Goal: Task Accomplishment & Management: Use online tool/utility

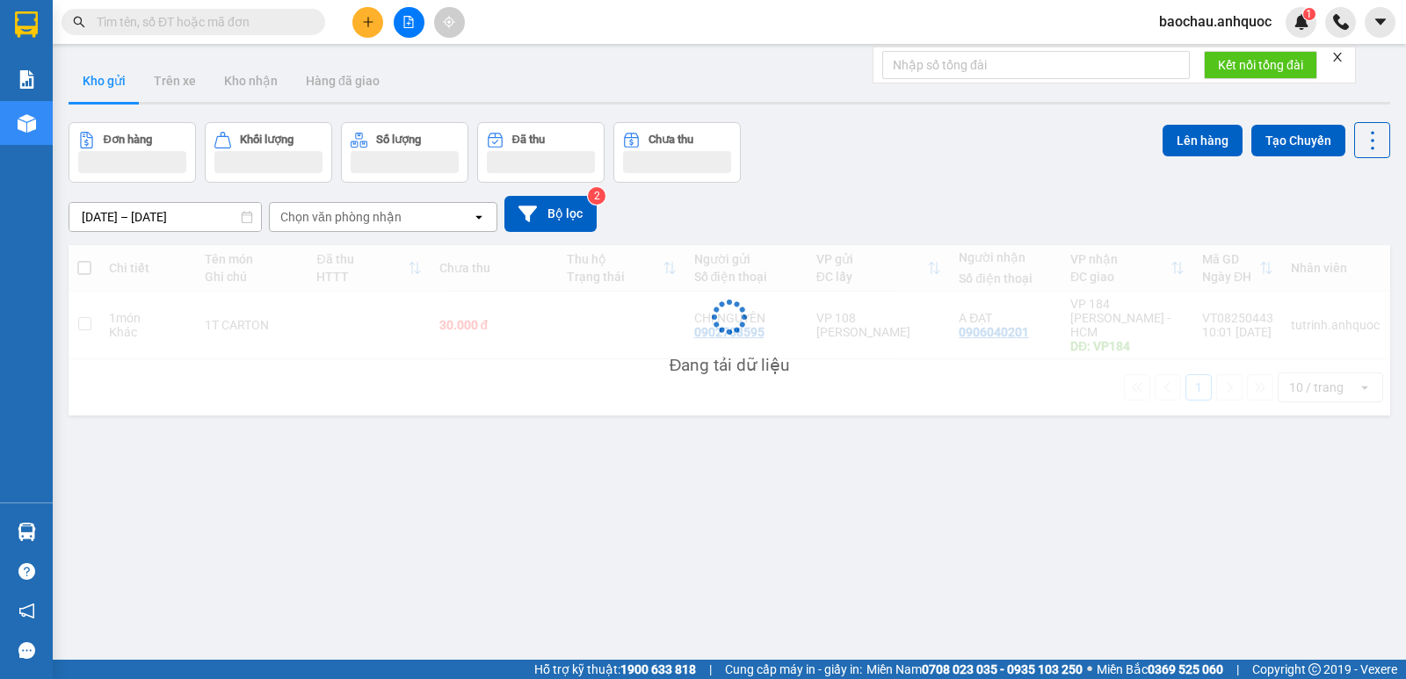
click at [382, 16] on div at bounding box center [409, 22] width 132 height 31
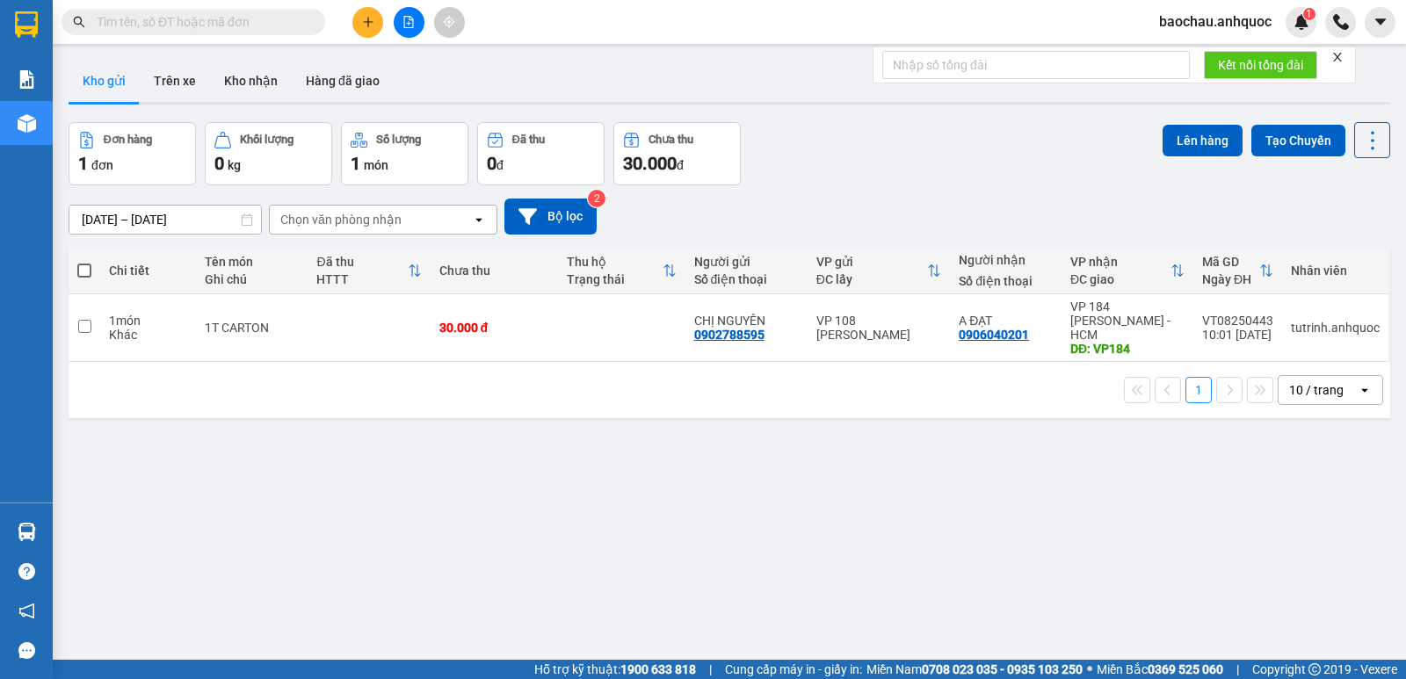
click at [74, 275] on th at bounding box center [85, 271] width 32 height 47
click at [87, 265] on span at bounding box center [84, 271] width 14 height 14
click at [84, 262] on input "checkbox" at bounding box center [84, 262] width 0 height 0
checkbox input "true"
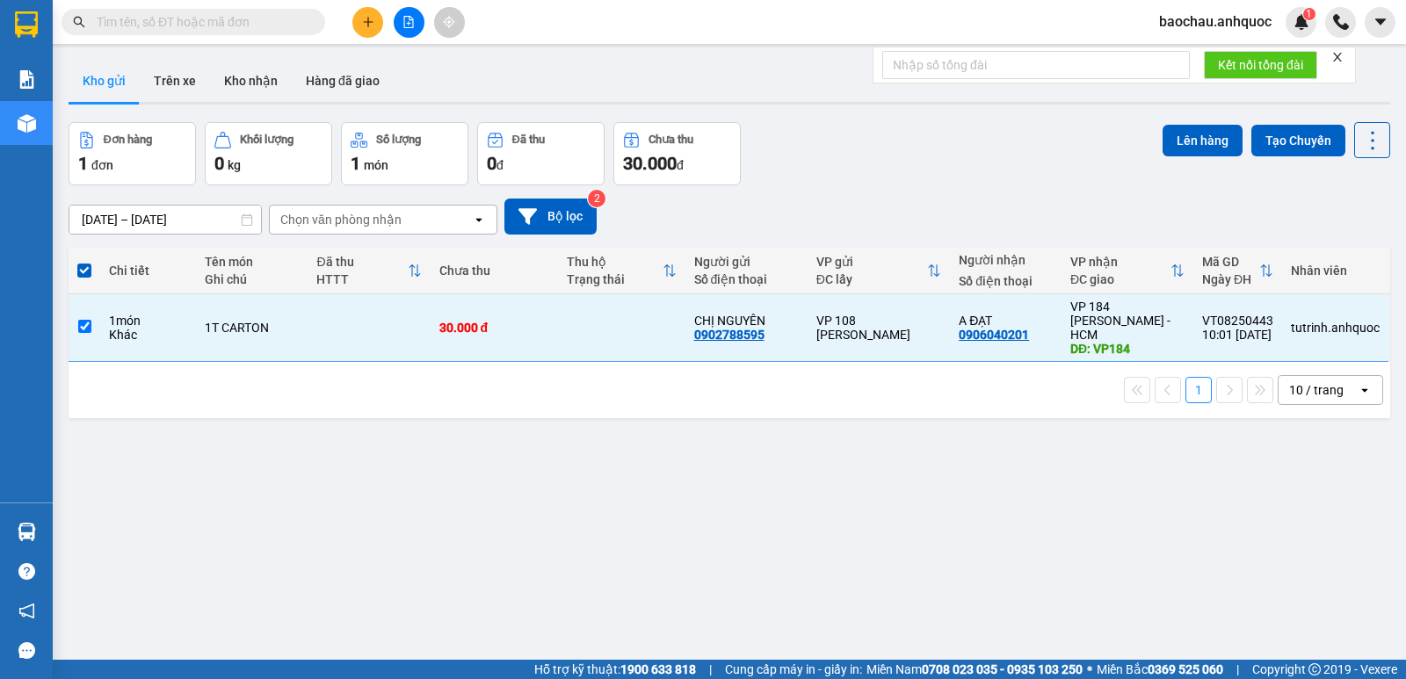
drag, startPoint x: 1080, startPoint y: 66, endPoint x: 1068, endPoint y: 63, distance: 11.7
click at [1080, 66] on input "text" at bounding box center [1036, 65] width 308 height 28
type input "153"
click at [1220, 54] on button "Kết nối tổng đài" at bounding box center [1260, 65] width 113 height 28
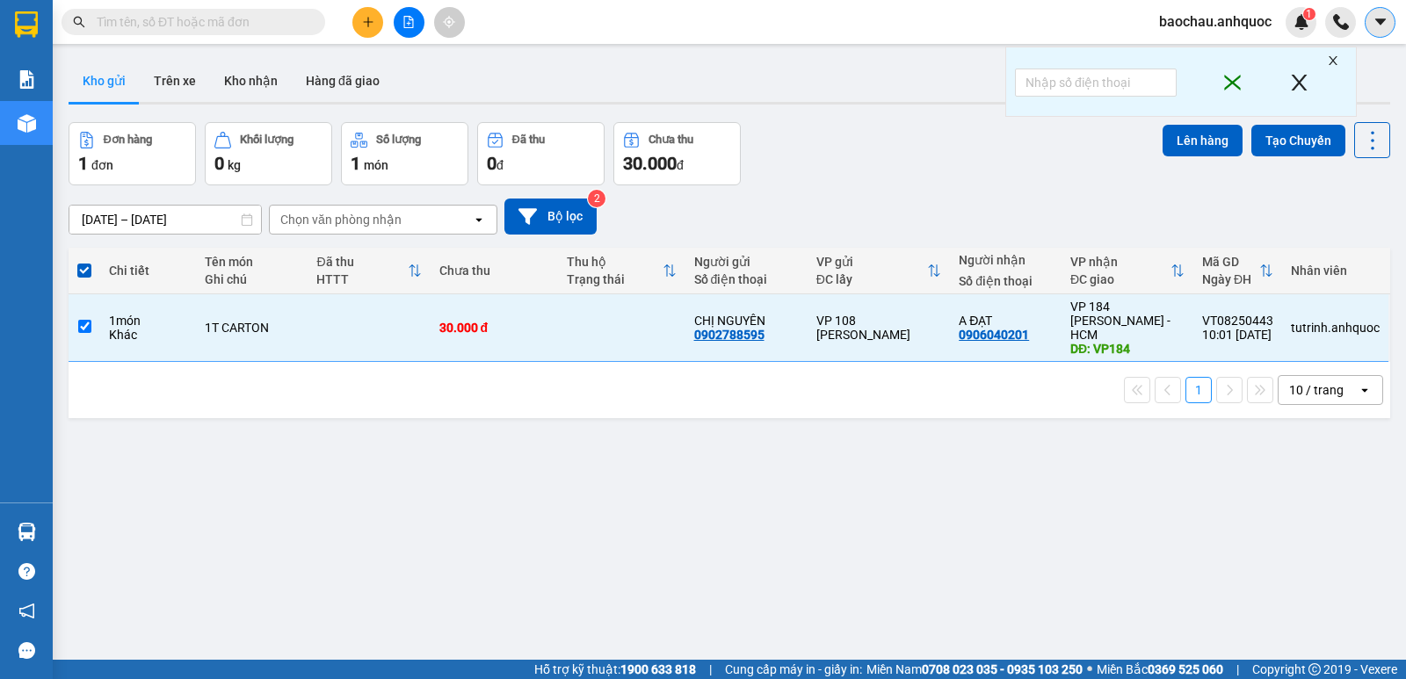
click at [1386, 28] on icon "caret-down" at bounding box center [1380, 22] width 16 height 16
click at [1205, 16] on span "baochau.anhquoc" at bounding box center [1215, 22] width 141 height 22
click at [1213, 54] on span "Đăng xuất" at bounding box center [1223, 54] width 103 height 19
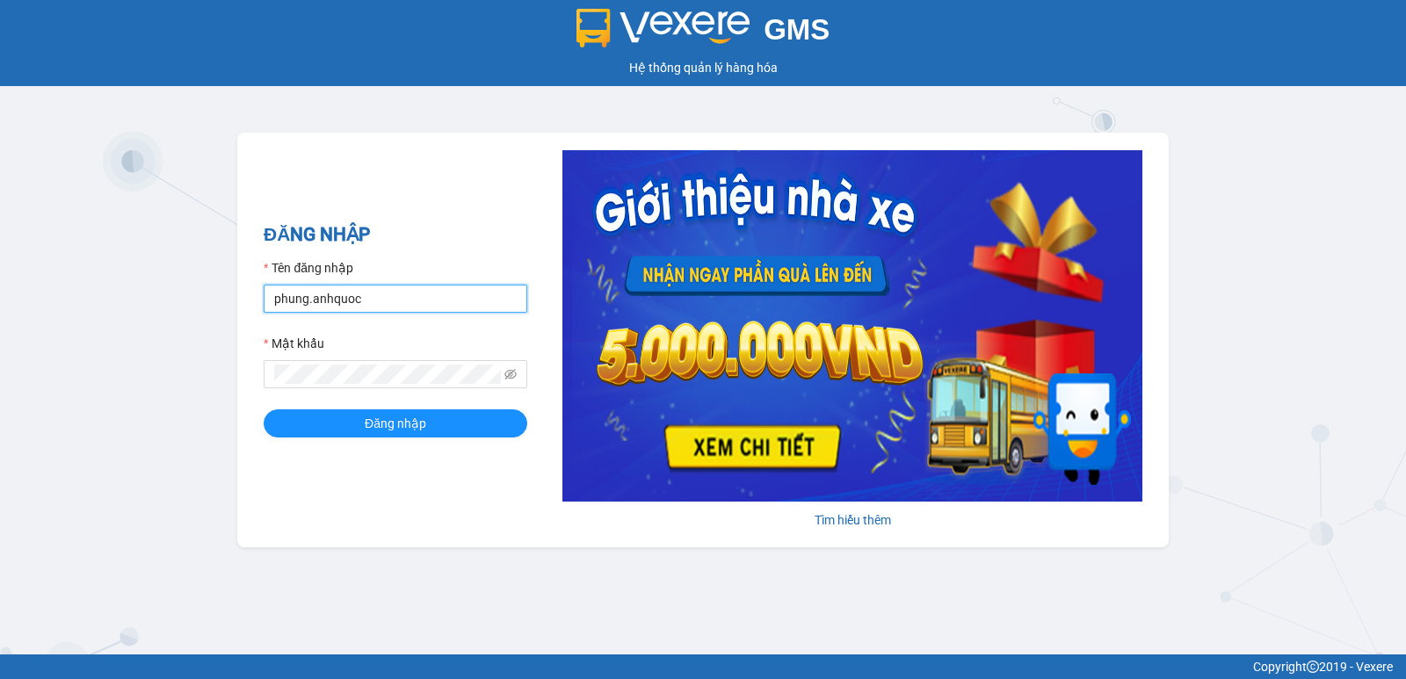
click at [344, 293] on input "phung.anhquoc" at bounding box center [396, 299] width 264 height 28
type input "tutrinh.anhquoc"
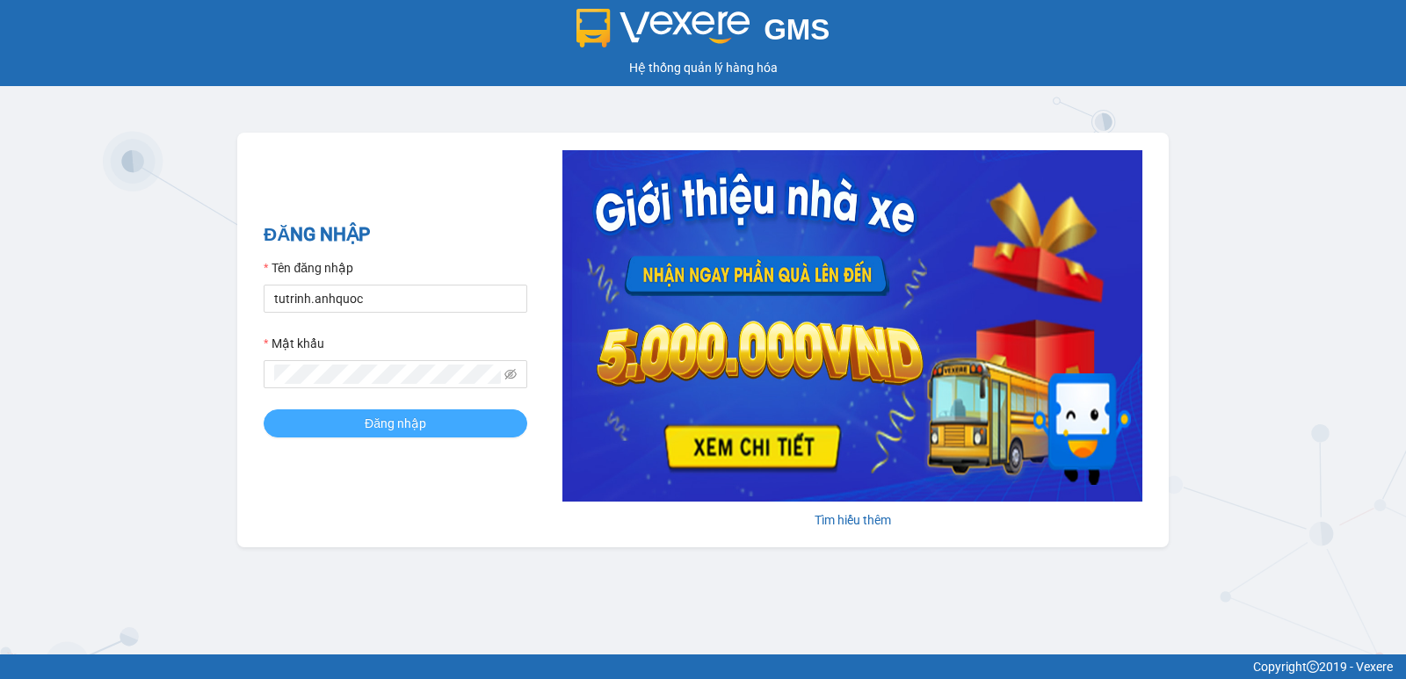
click at [366, 414] on span "Đăng nhập" at bounding box center [396, 423] width 62 height 19
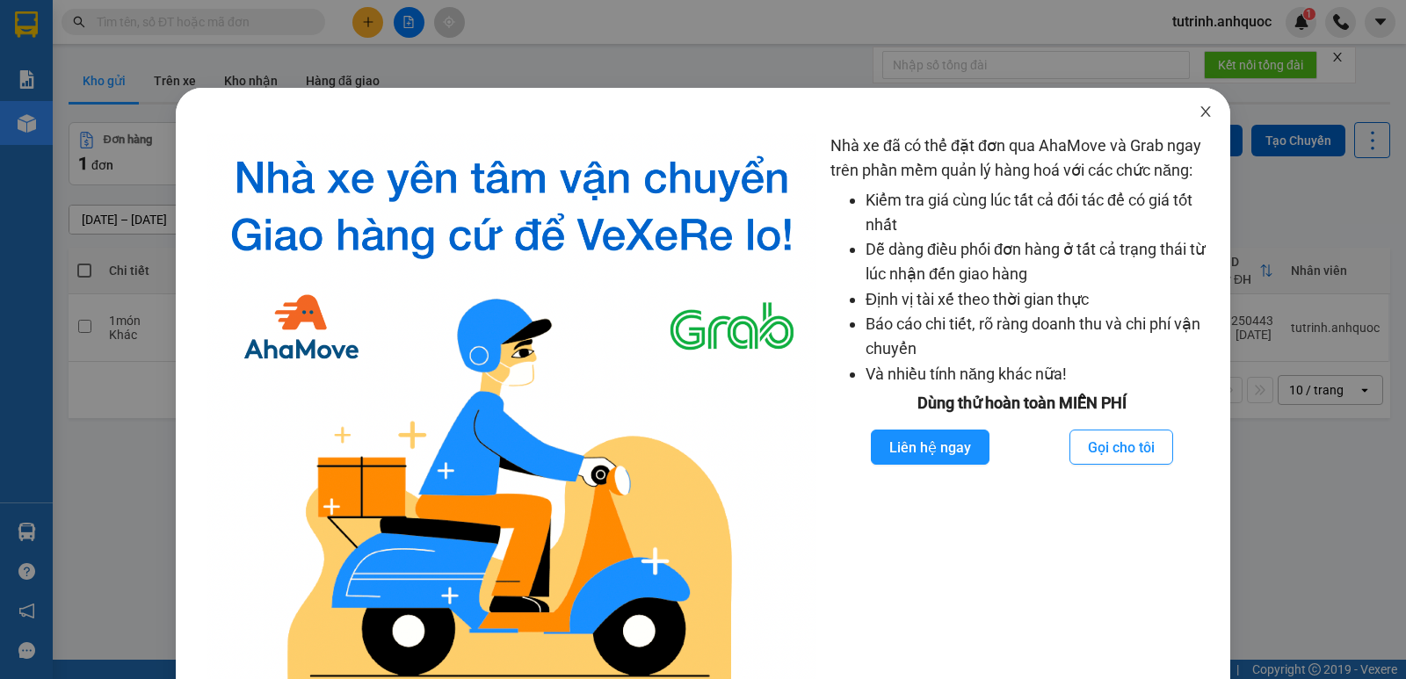
click at [1199, 108] on icon "close" at bounding box center [1205, 112] width 14 height 14
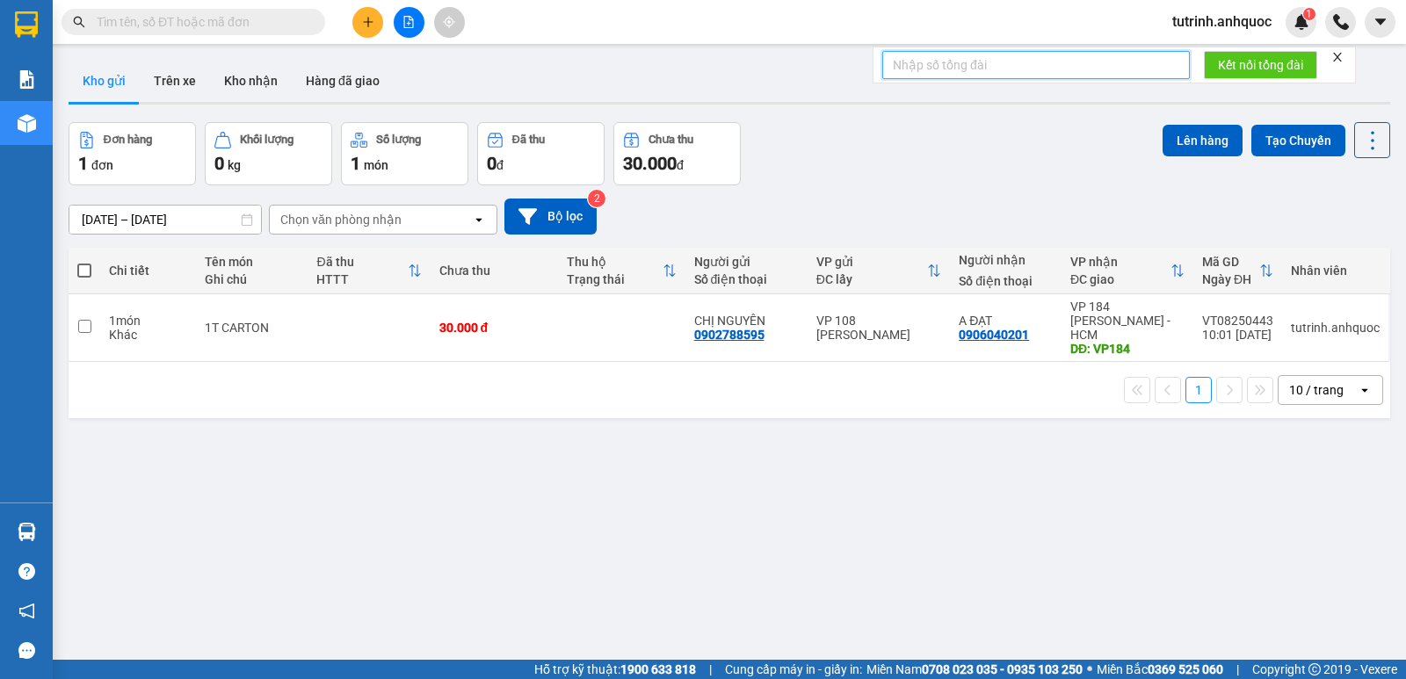
click at [1051, 64] on input "text" at bounding box center [1036, 65] width 308 height 28
type input "153"
click at [1259, 69] on span "Kết nối tổng đài" at bounding box center [1260, 64] width 85 height 19
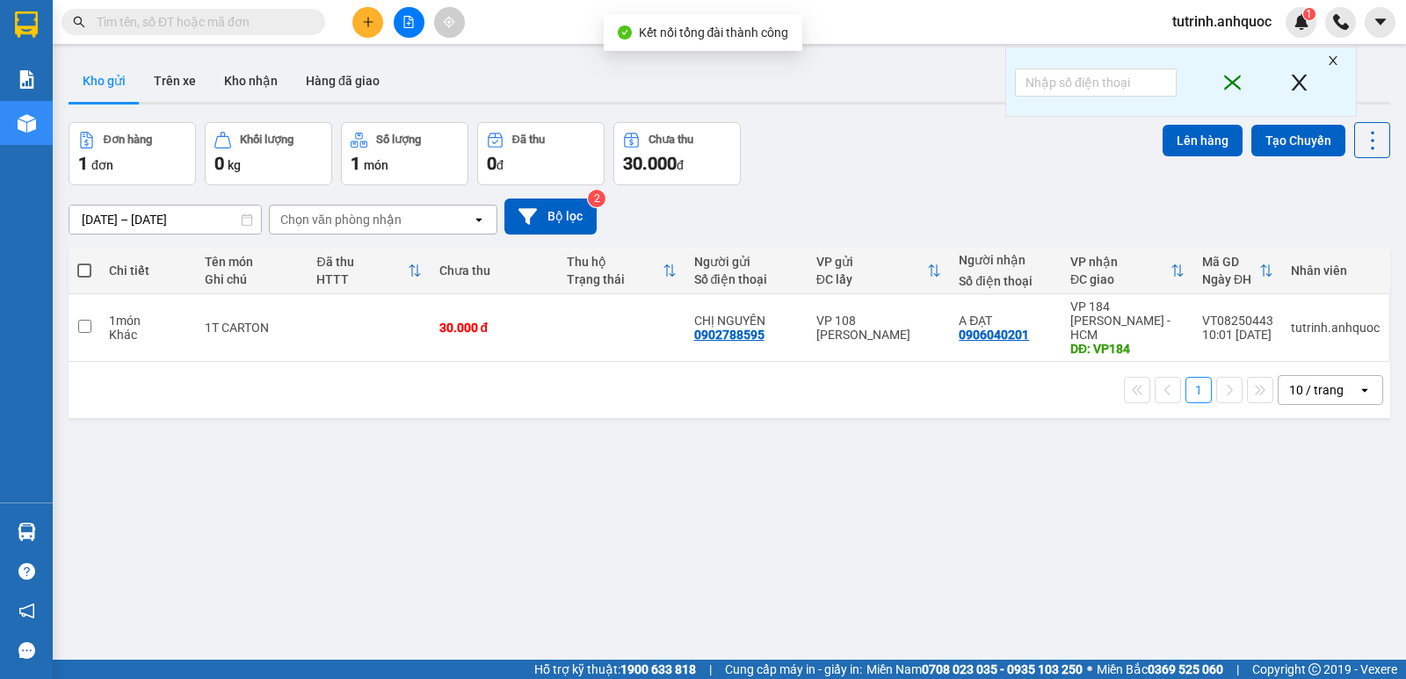
click at [82, 274] on span at bounding box center [84, 271] width 14 height 14
click at [84, 262] on input "checkbox" at bounding box center [84, 262] width 0 height 0
checkbox input "true"
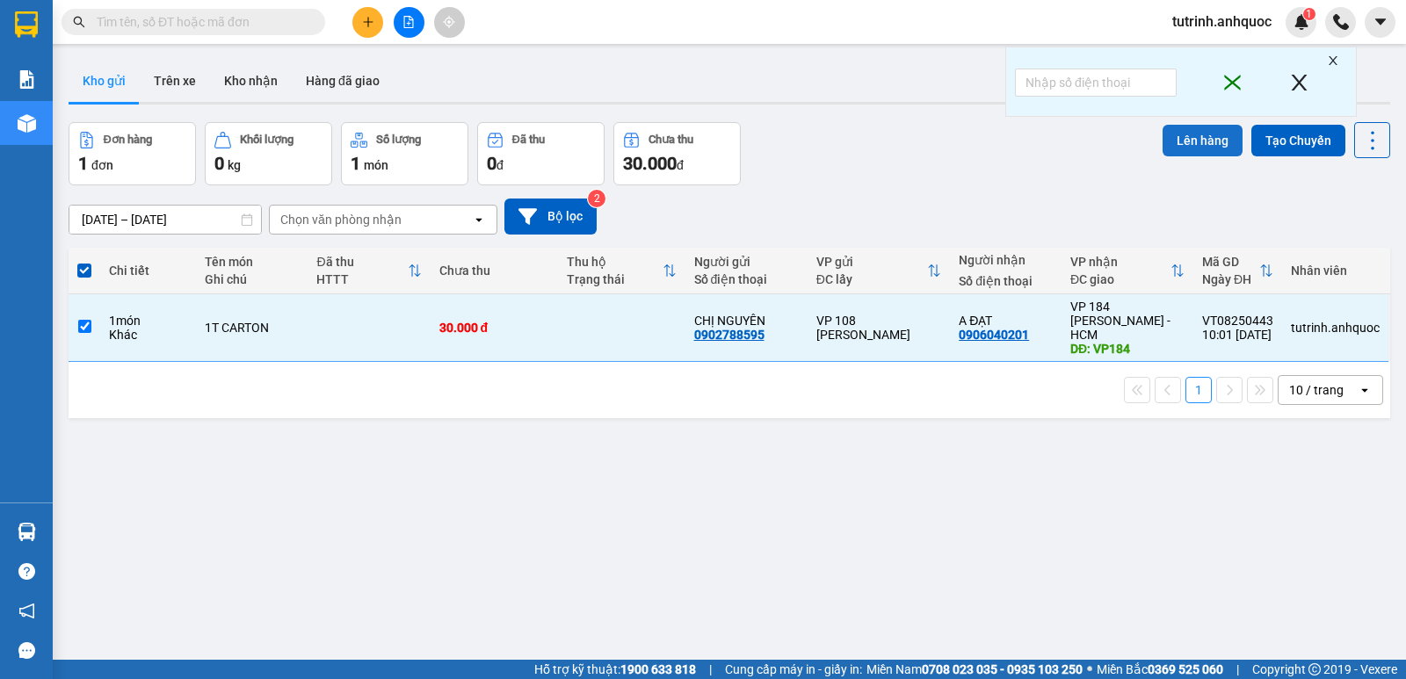
click at [1168, 135] on button "Lên hàng" at bounding box center [1202, 141] width 80 height 32
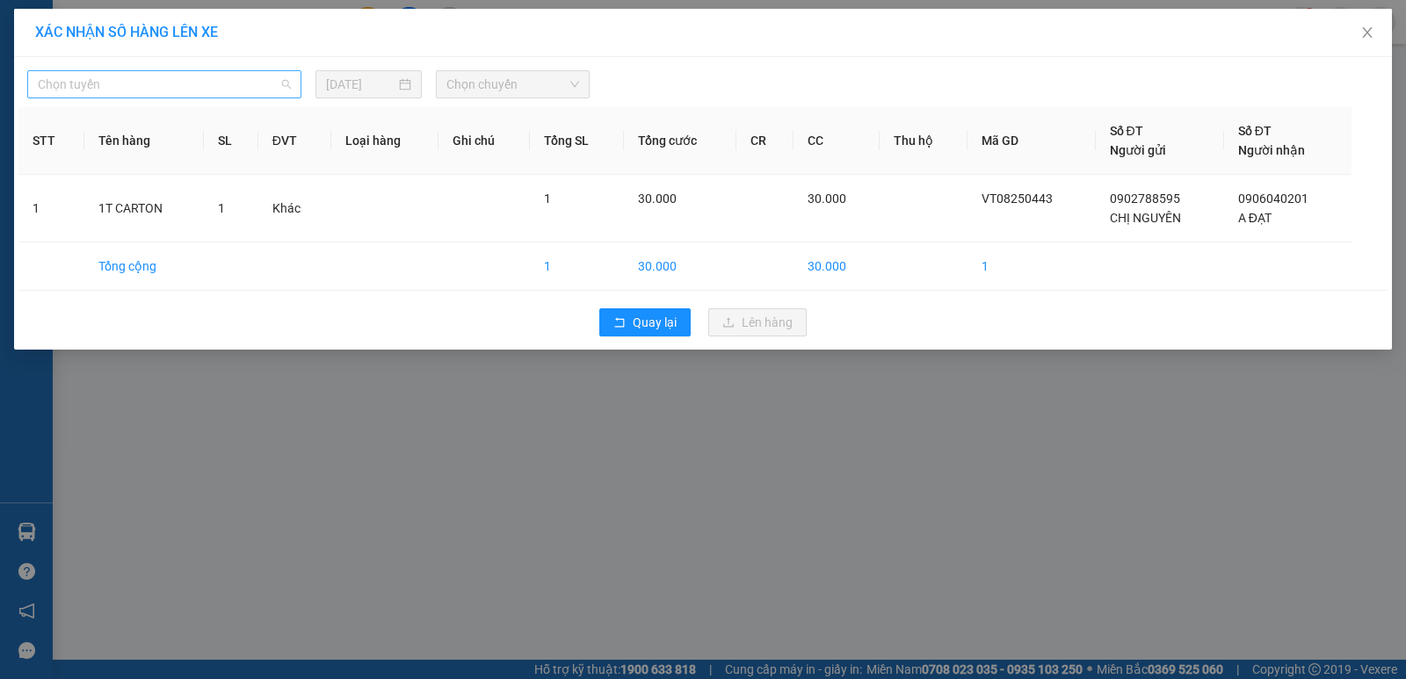
click at [192, 95] on span "Chọn tuyến" at bounding box center [164, 84] width 253 height 26
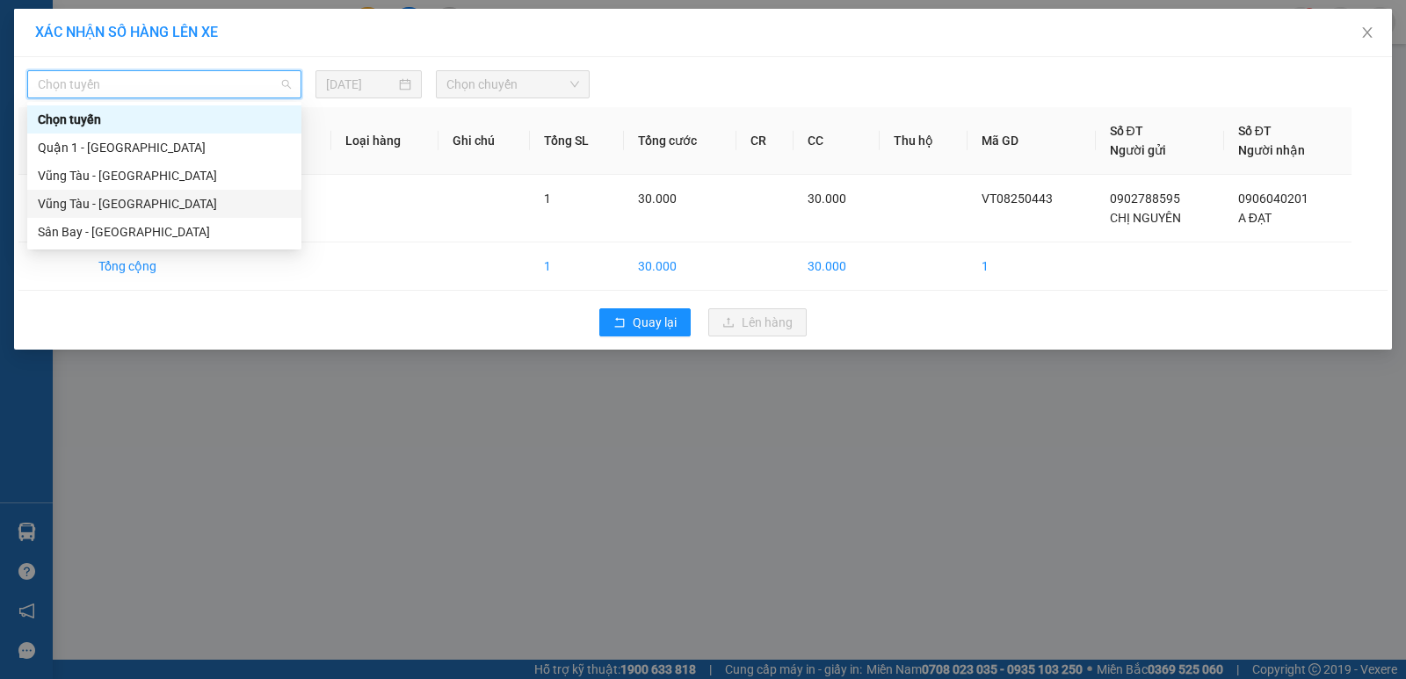
click at [149, 201] on div "Vũng Tàu - Sân Bay" at bounding box center [164, 203] width 253 height 19
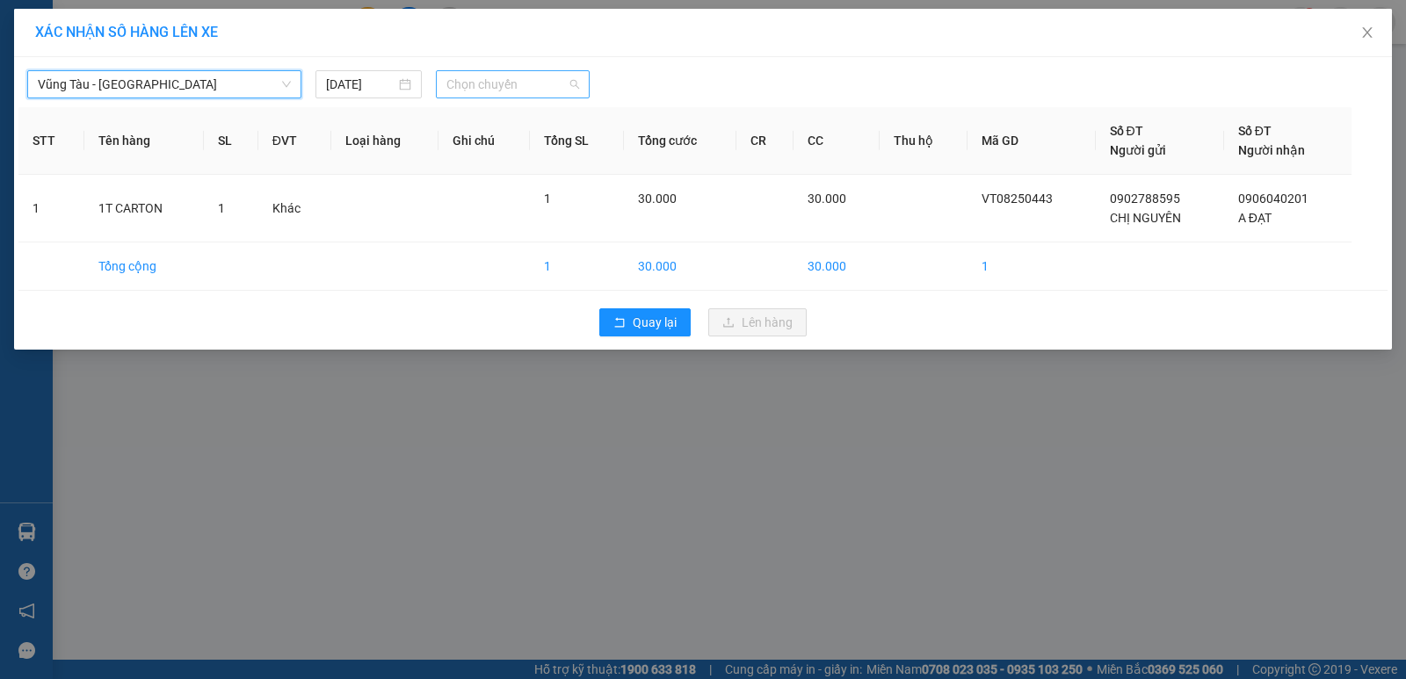
click at [475, 85] on span "Chọn chuyến" at bounding box center [512, 84] width 133 height 26
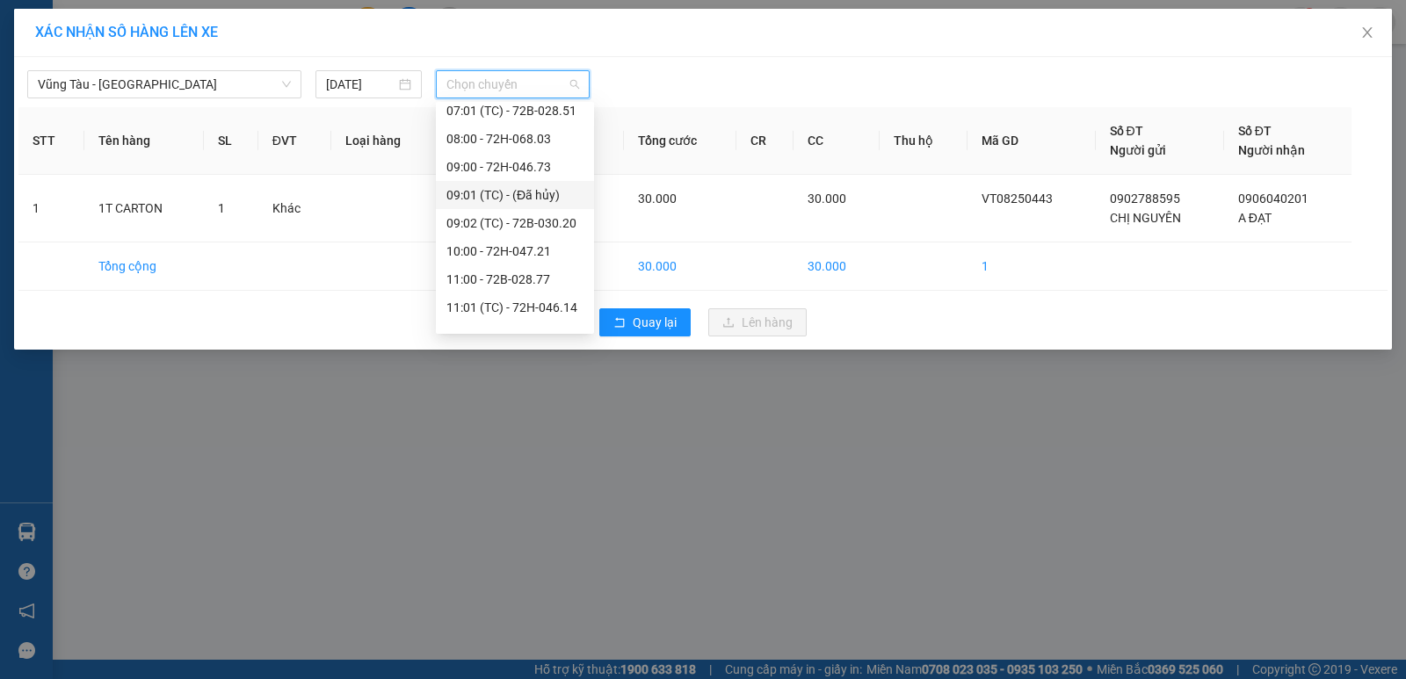
scroll to position [439, 0]
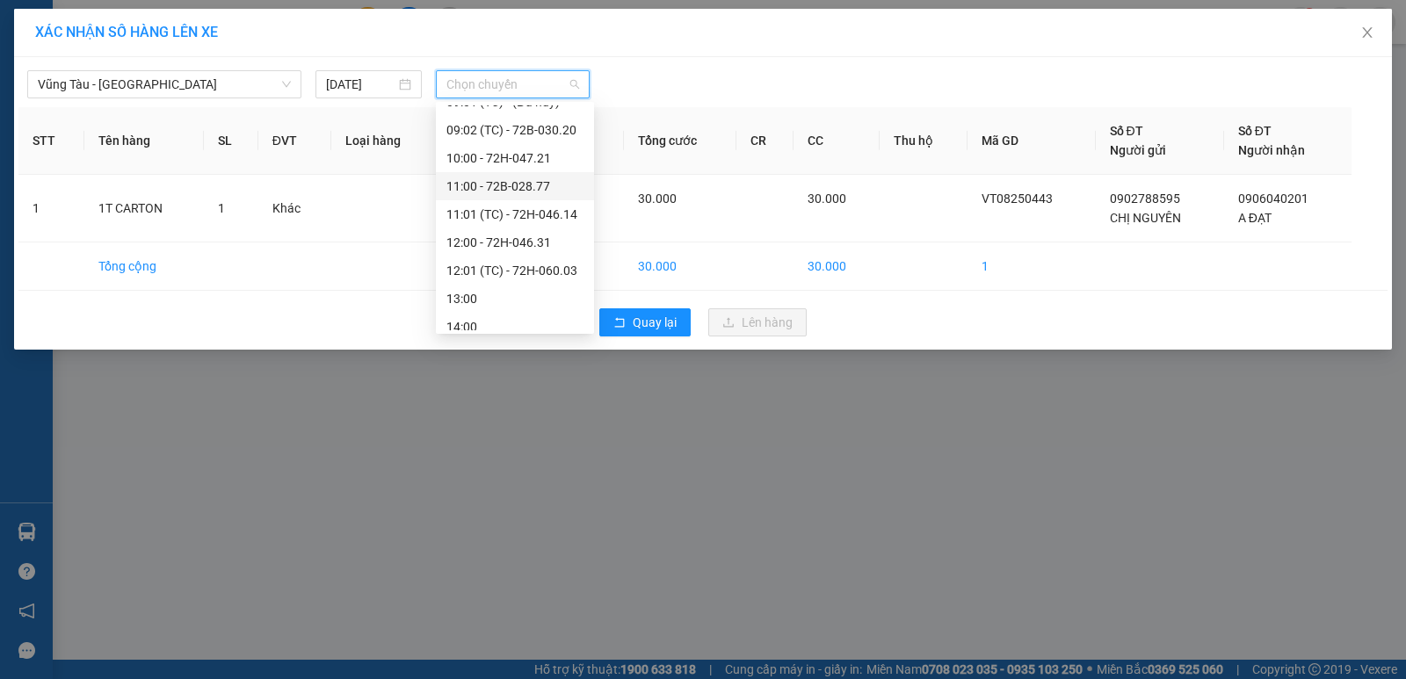
click at [491, 186] on div "11:00 - 72B-028.77" at bounding box center [514, 186] width 137 height 19
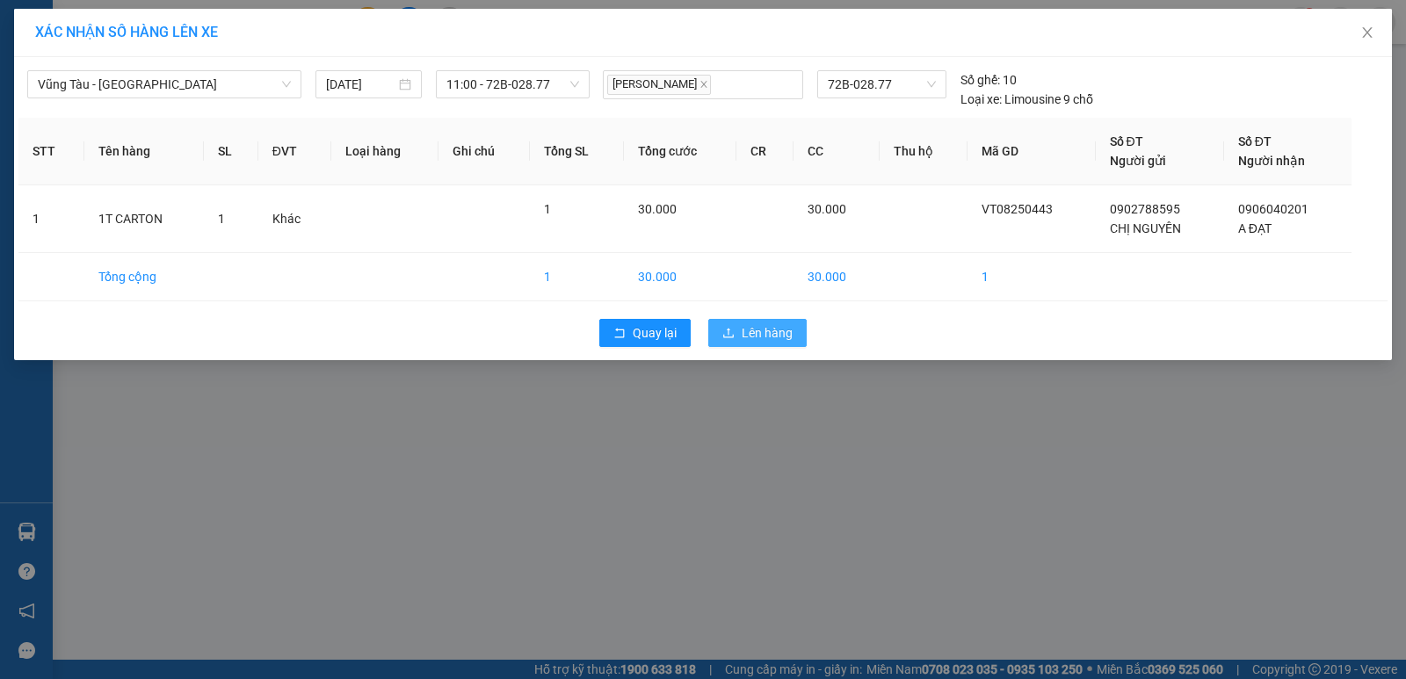
click at [800, 334] on button "Lên hàng" at bounding box center [757, 333] width 98 height 28
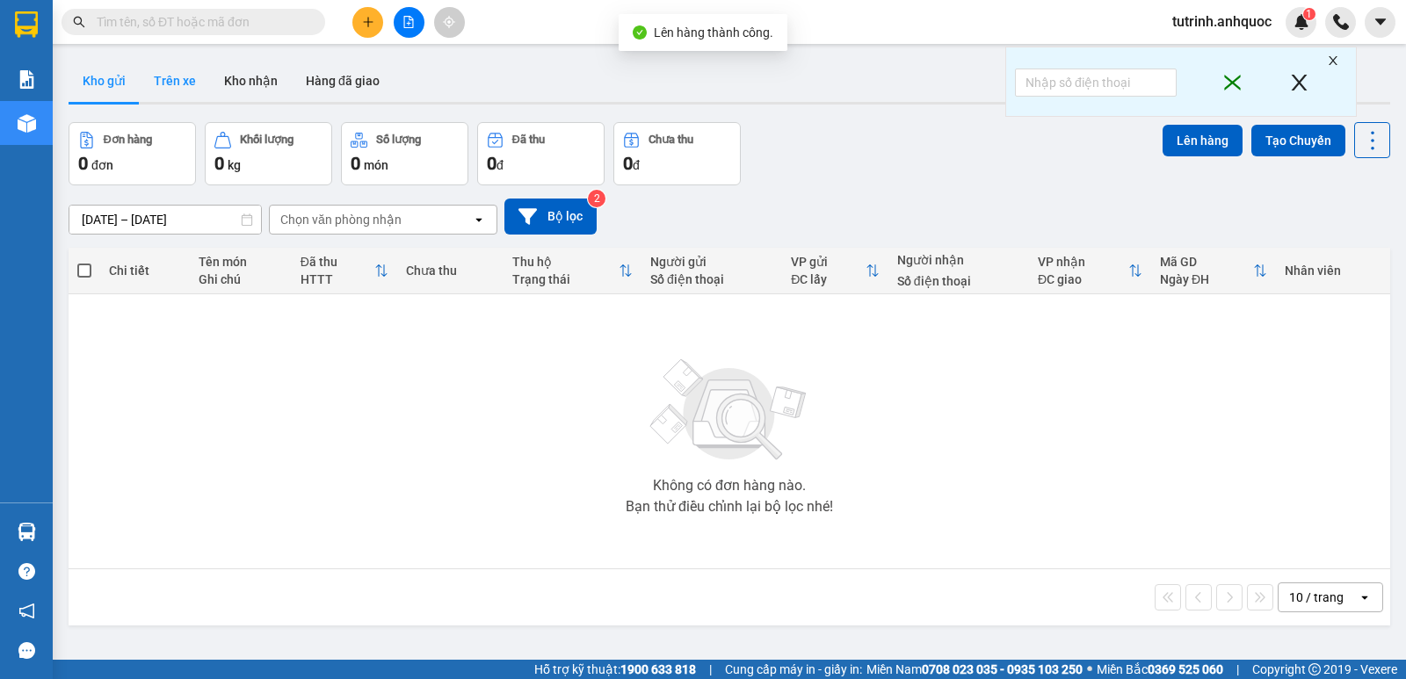
click at [186, 88] on button "Trên xe" at bounding box center [175, 81] width 70 height 42
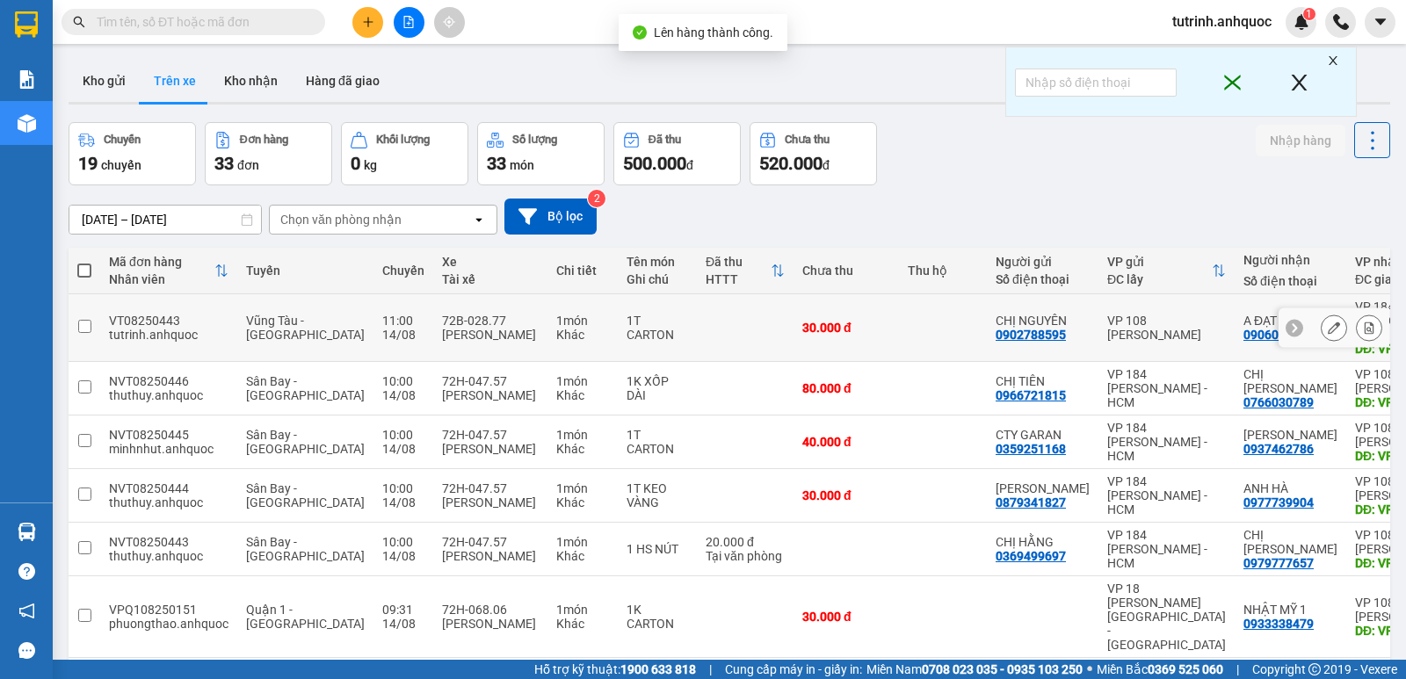
click at [1363, 322] on icon at bounding box center [1369, 328] width 12 height 12
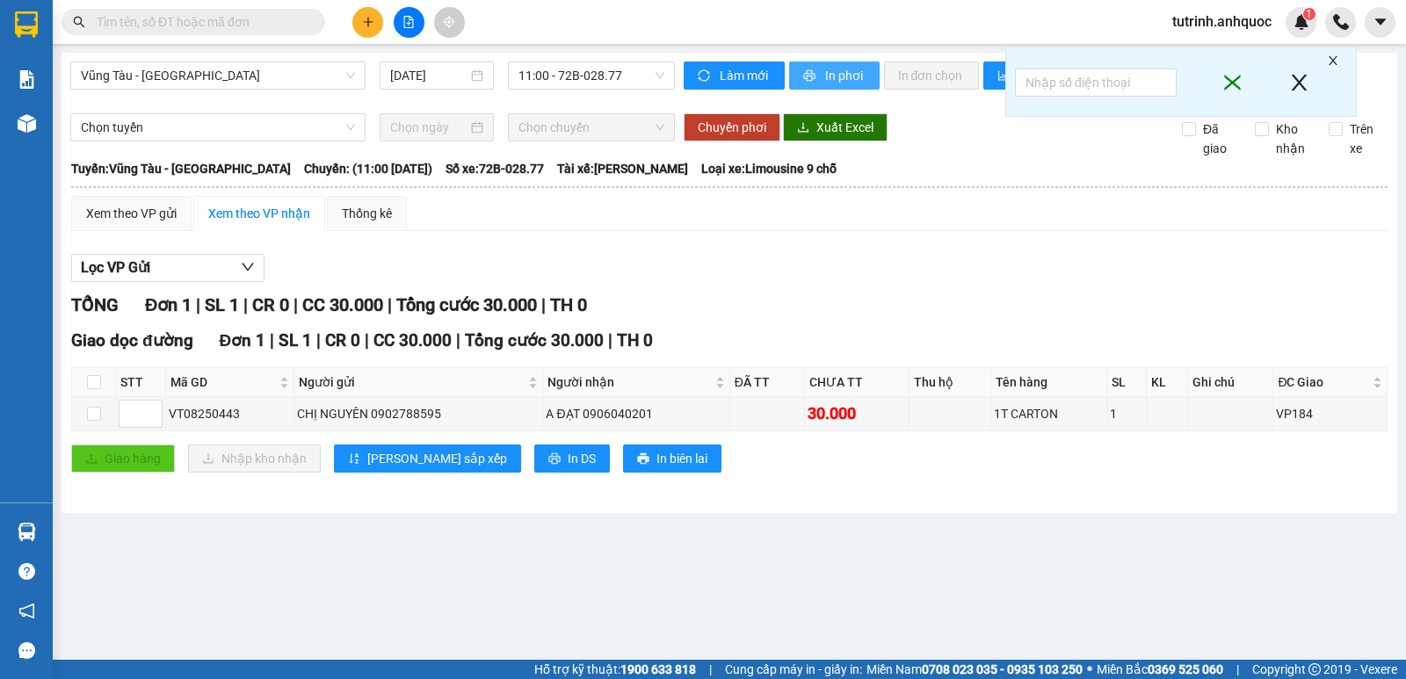
click at [822, 67] on button "In phơi" at bounding box center [834, 76] width 91 height 28
click at [805, 85] on button "In phơi" at bounding box center [834, 76] width 91 height 28
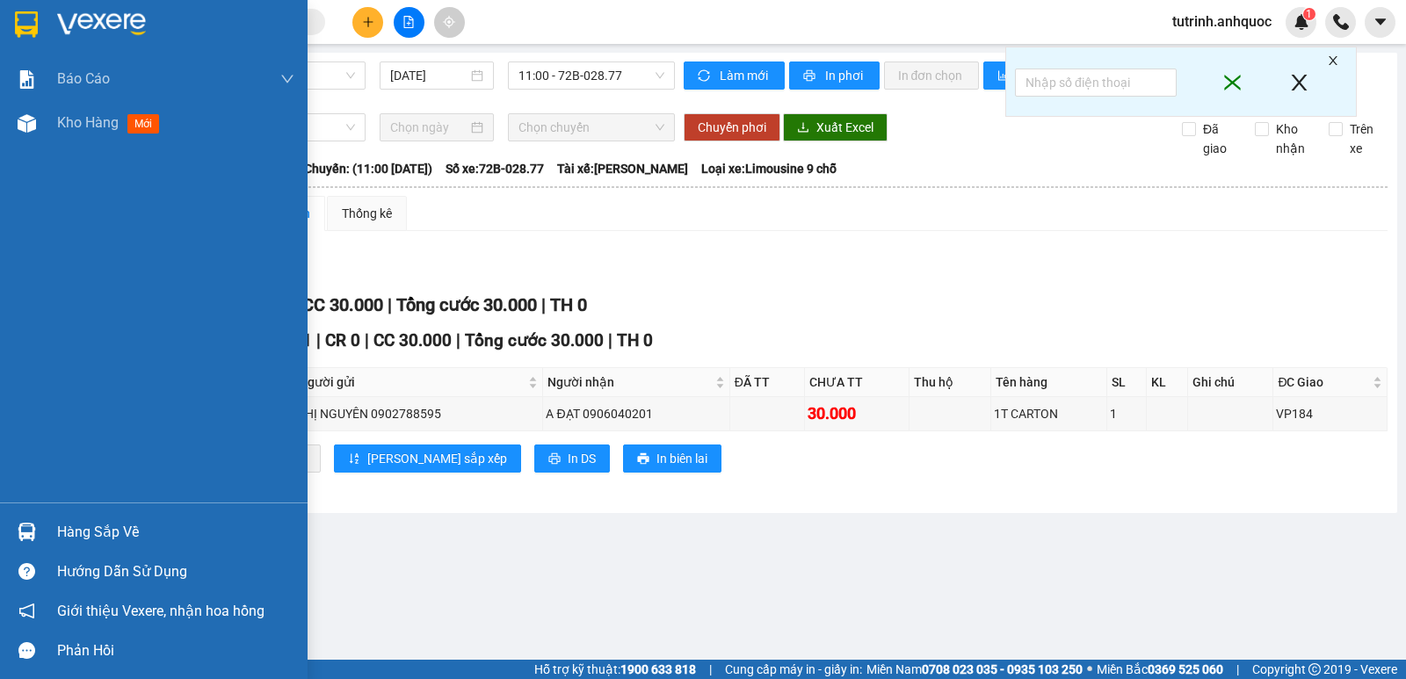
click at [27, 19] on img at bounding box center [26, 24] width 23 height 26
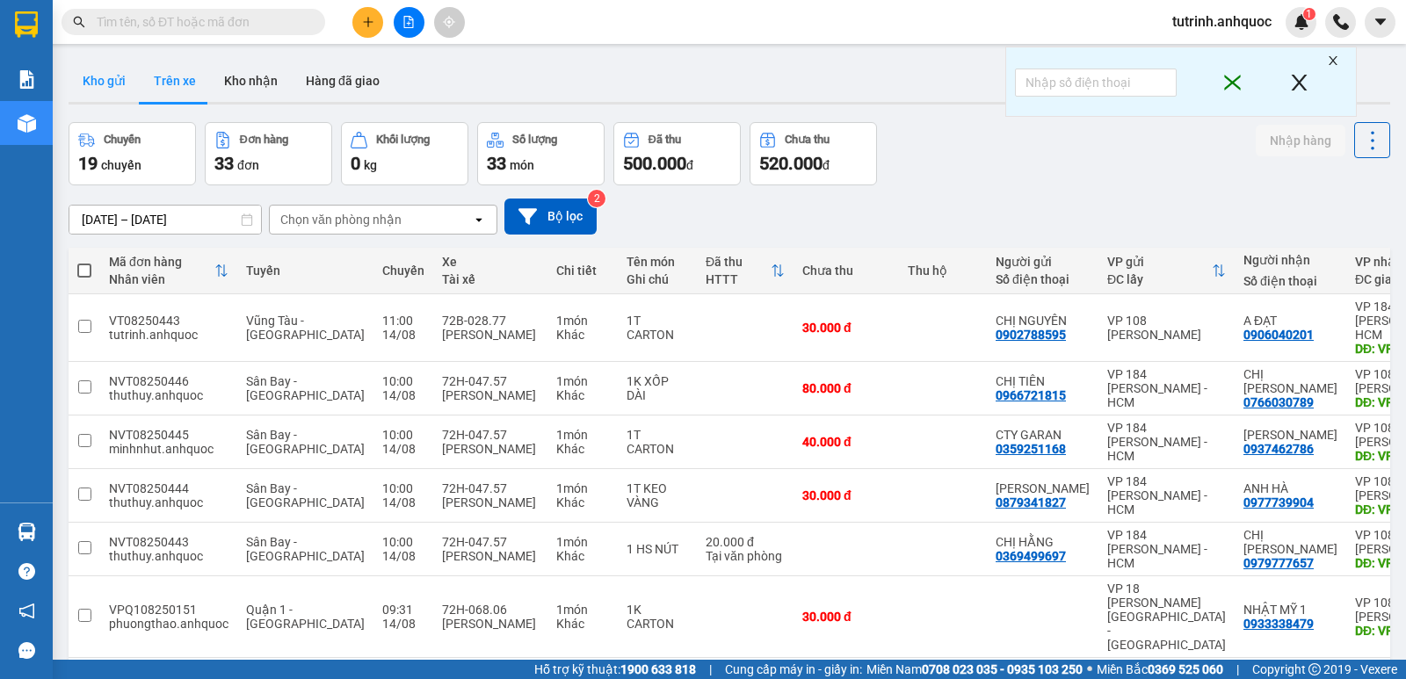
click at [115, 79] on button "Kho gửi" at bounding box center [104, 81] width 71 height 42
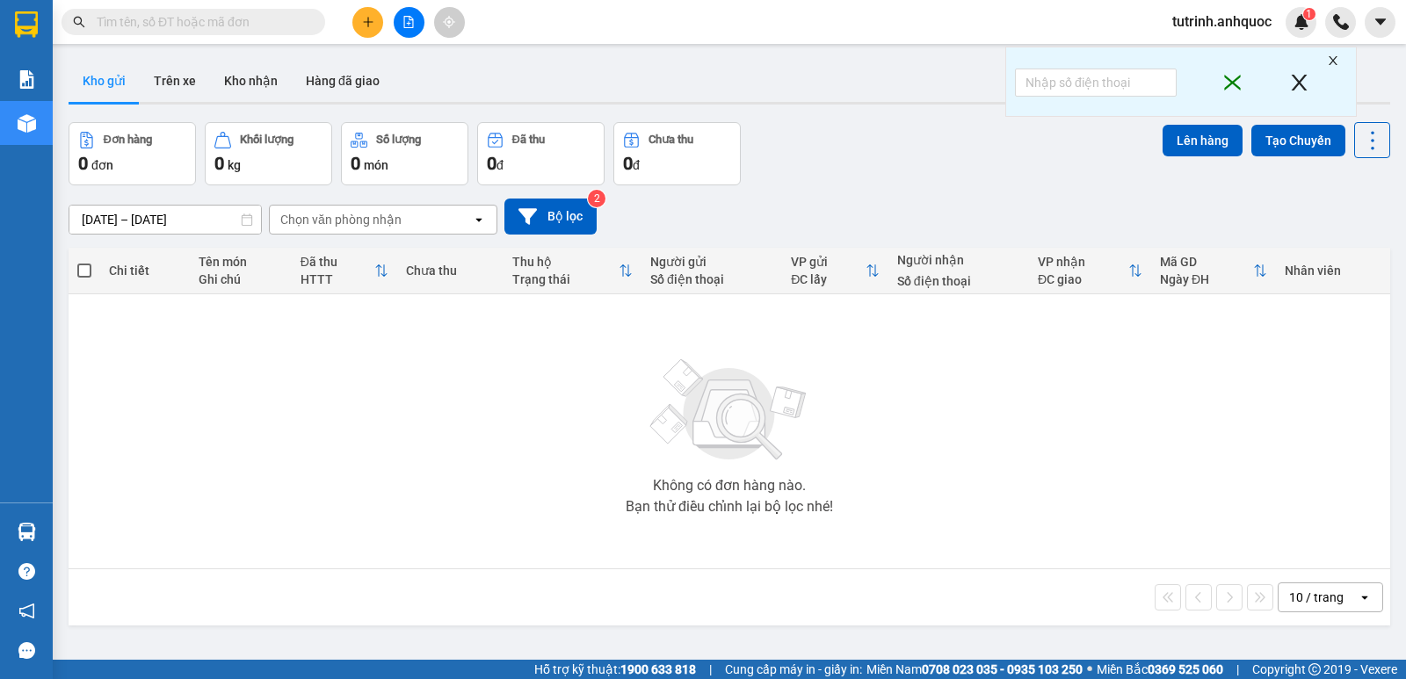
click at [368, 22] on icon "plus" at bounding box center [368, 21] width 10 height 1
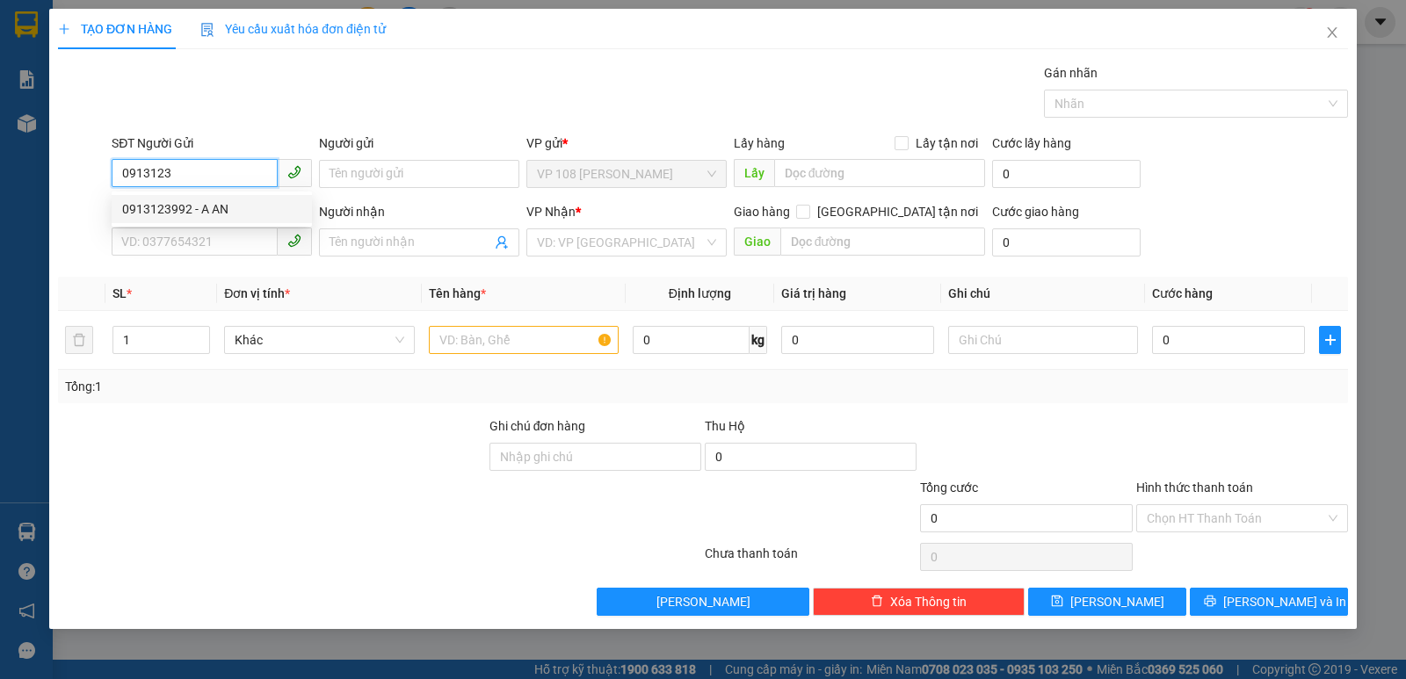
click at [217, 200] on div "0913123992 - A AN" at bounding box center [211, 208] width 179 height 19
type input "0913123992"
type input "A AN"
type input "0392688622"
type input "CHỊ NHƯ ĐÀO"
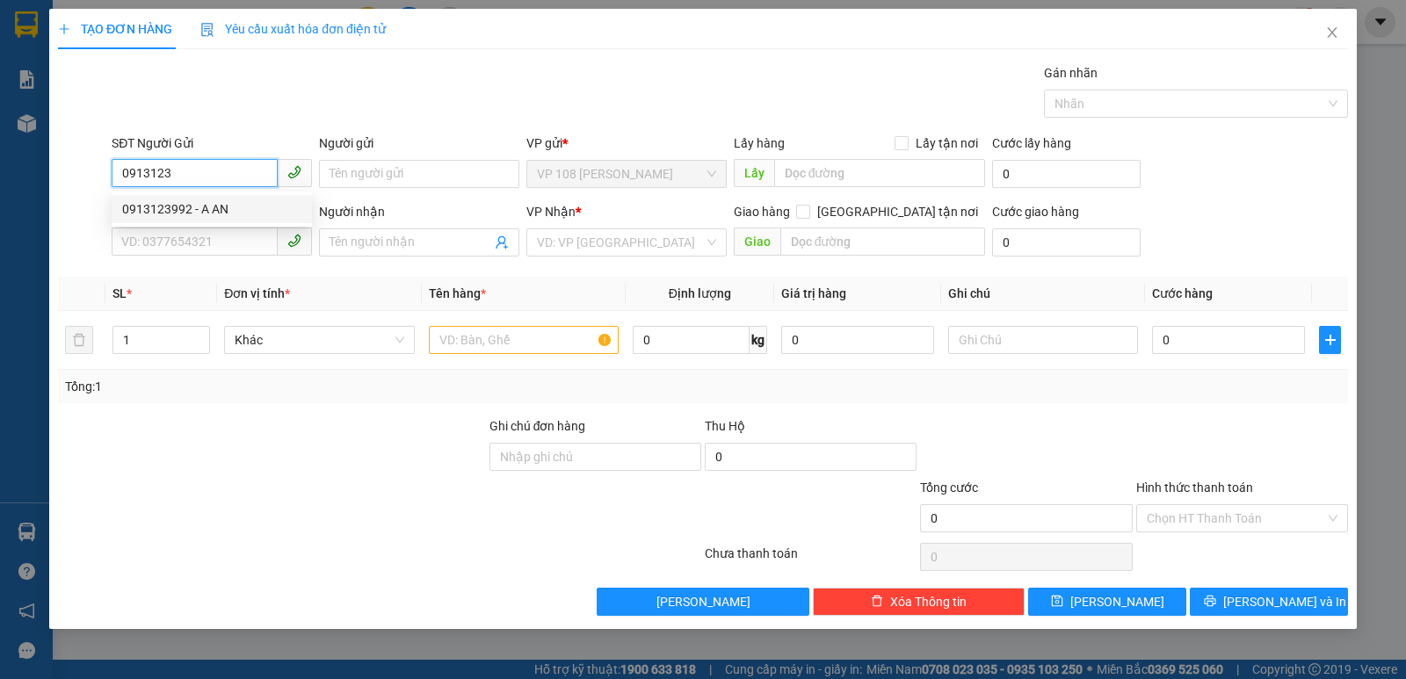
type input "VP184"
type input "TM 24/7 THỦY"
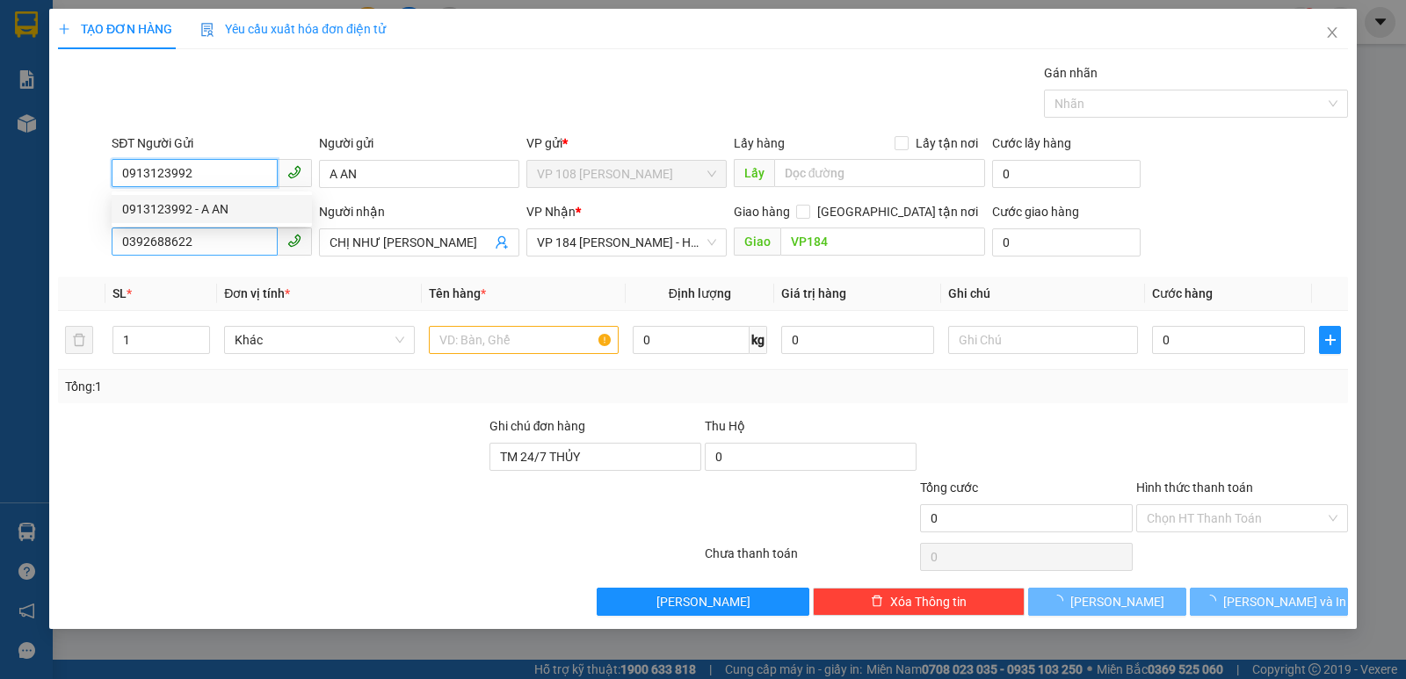
type input "30.000"
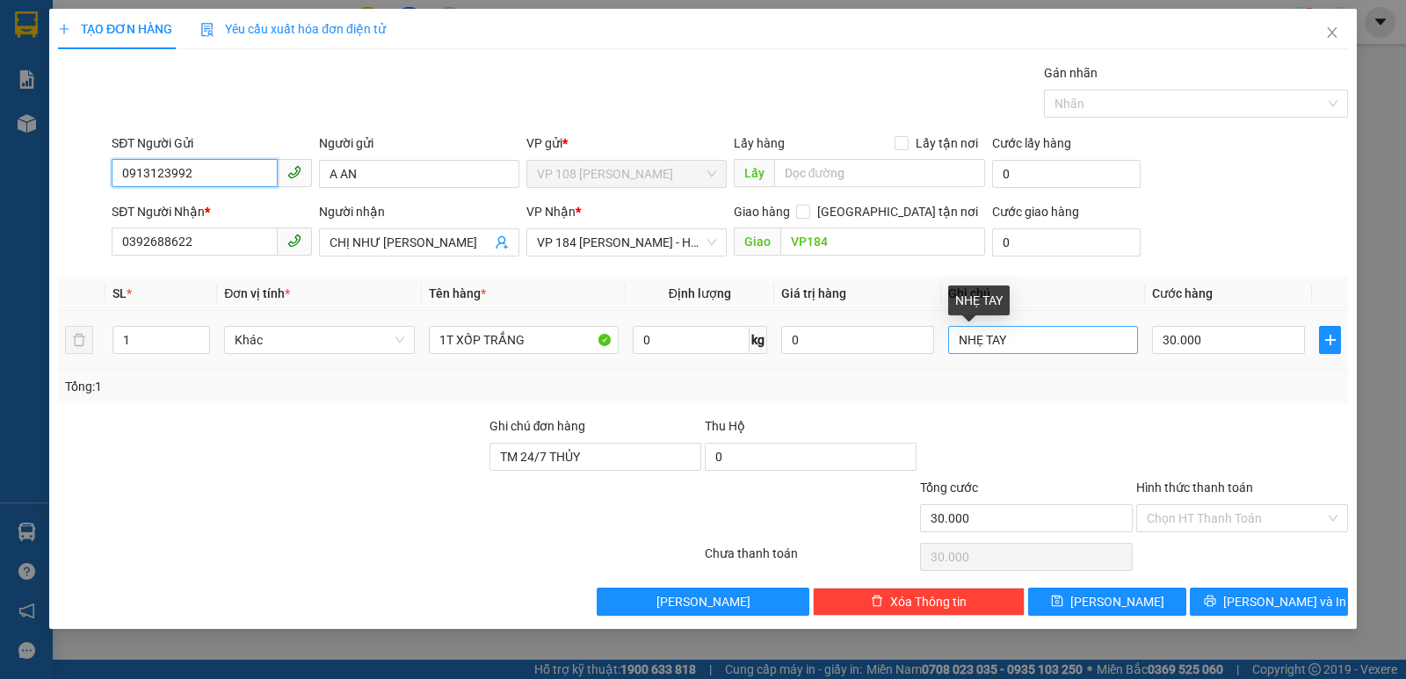
type input "0913123992"
click at [1017, 335] on input "NHẸ TAY" at bounding box center [1043, 340] width 190 height 28
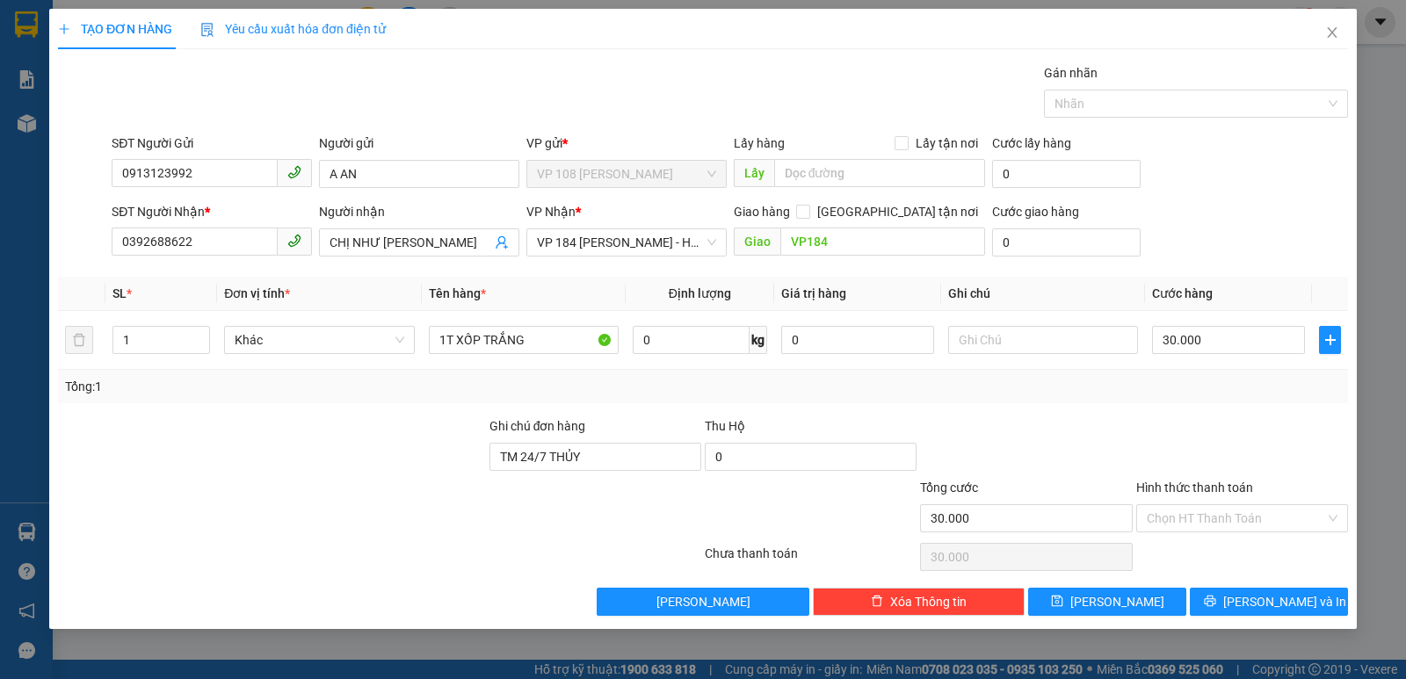
click at [596, 441] on div "Ghi chú đơn hàng" at bounding box center [595, 429] width 212 height 26
click at [598, 449] on input "TM 24/7 THỦY" at bounding box center [595, 457] width 212 height 28
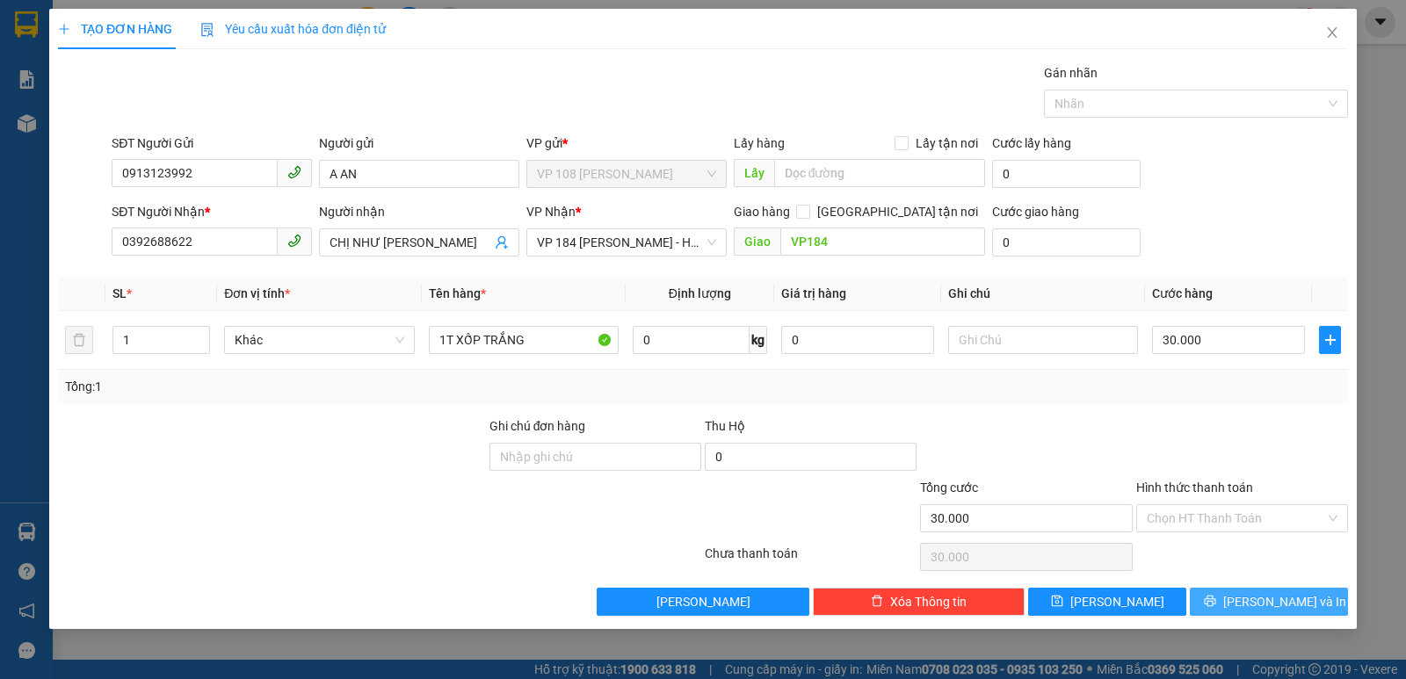
click at [1257, 601] on span "Lưu và In" at bounding box center [1284, 601] width 123 height 19
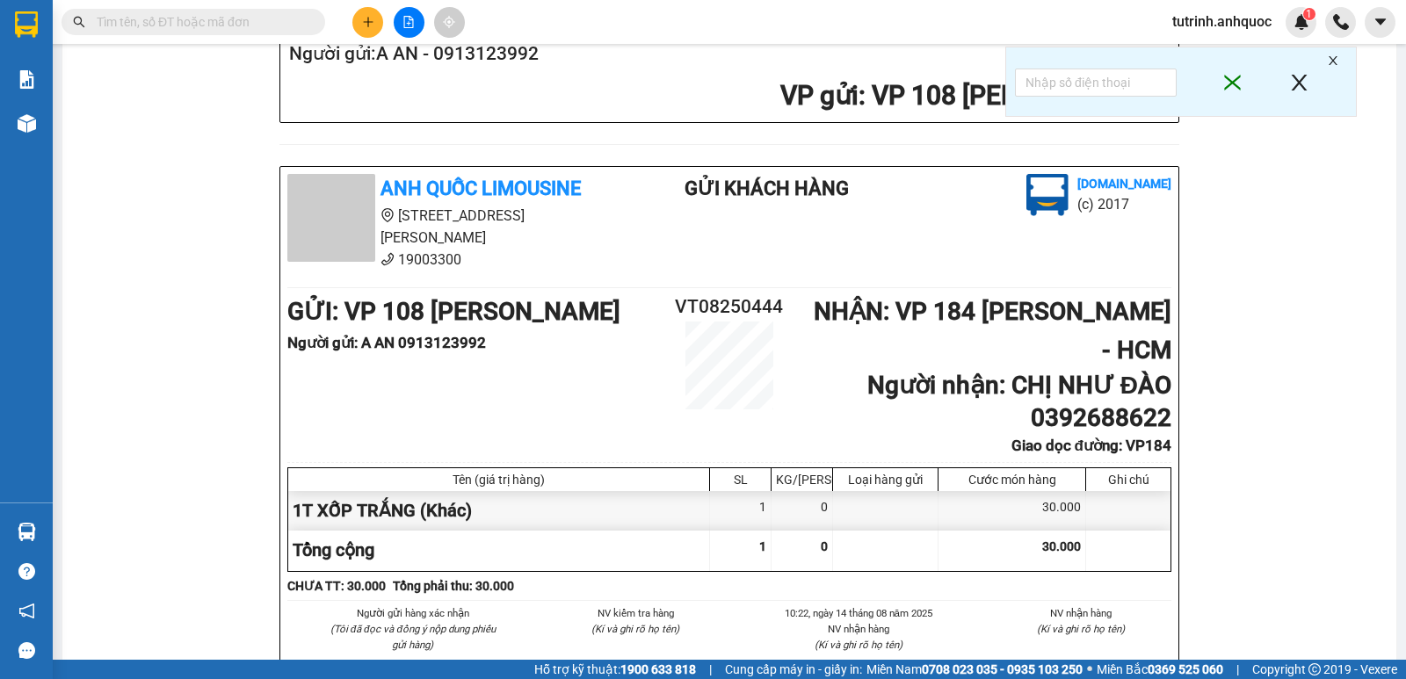
scroll to position [615, 0]
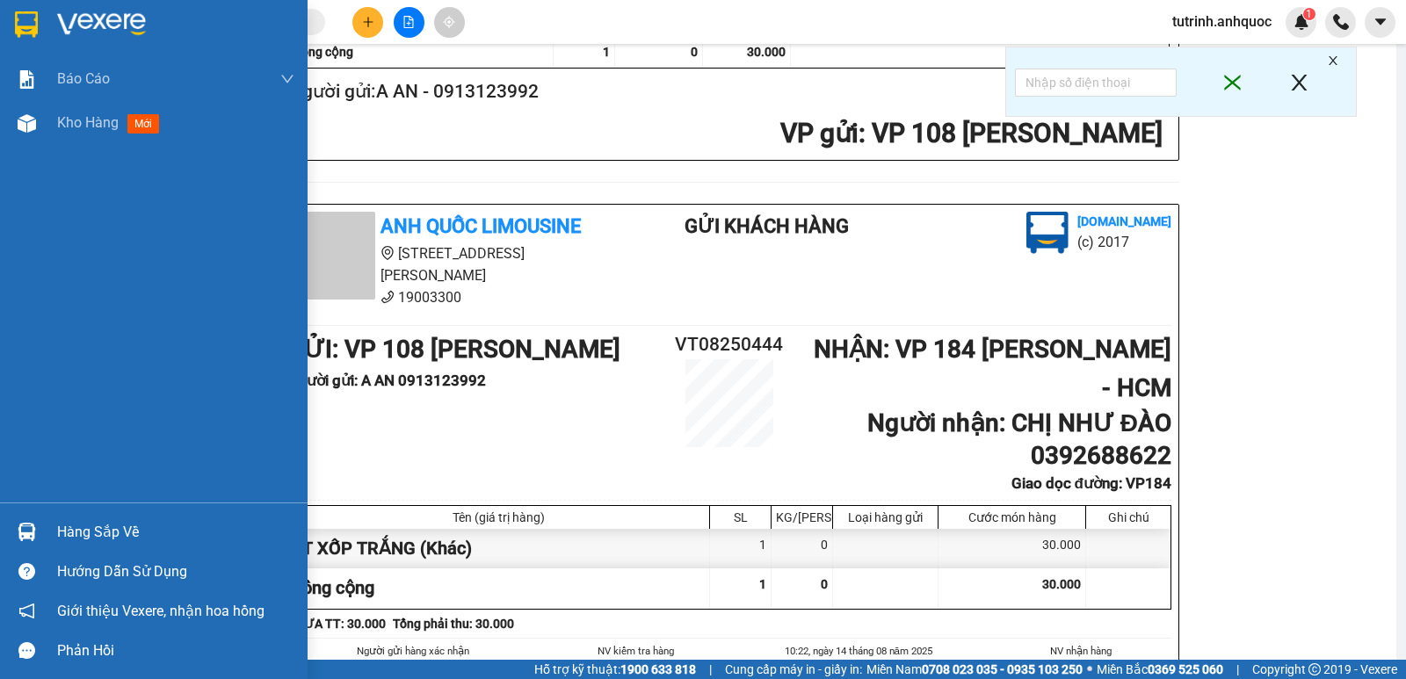
click at [25, 30] on img at bounding box center [26, 24] width 23 height 26
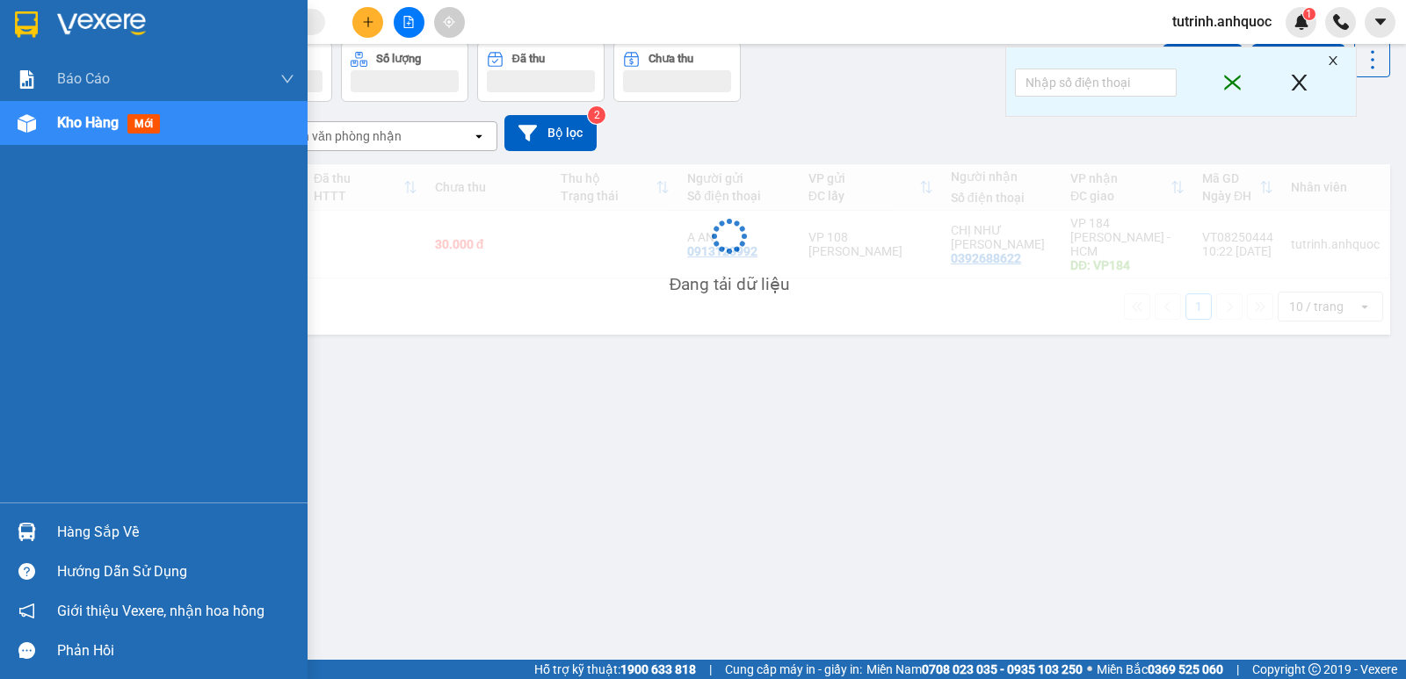
scroll to position [81, 0]
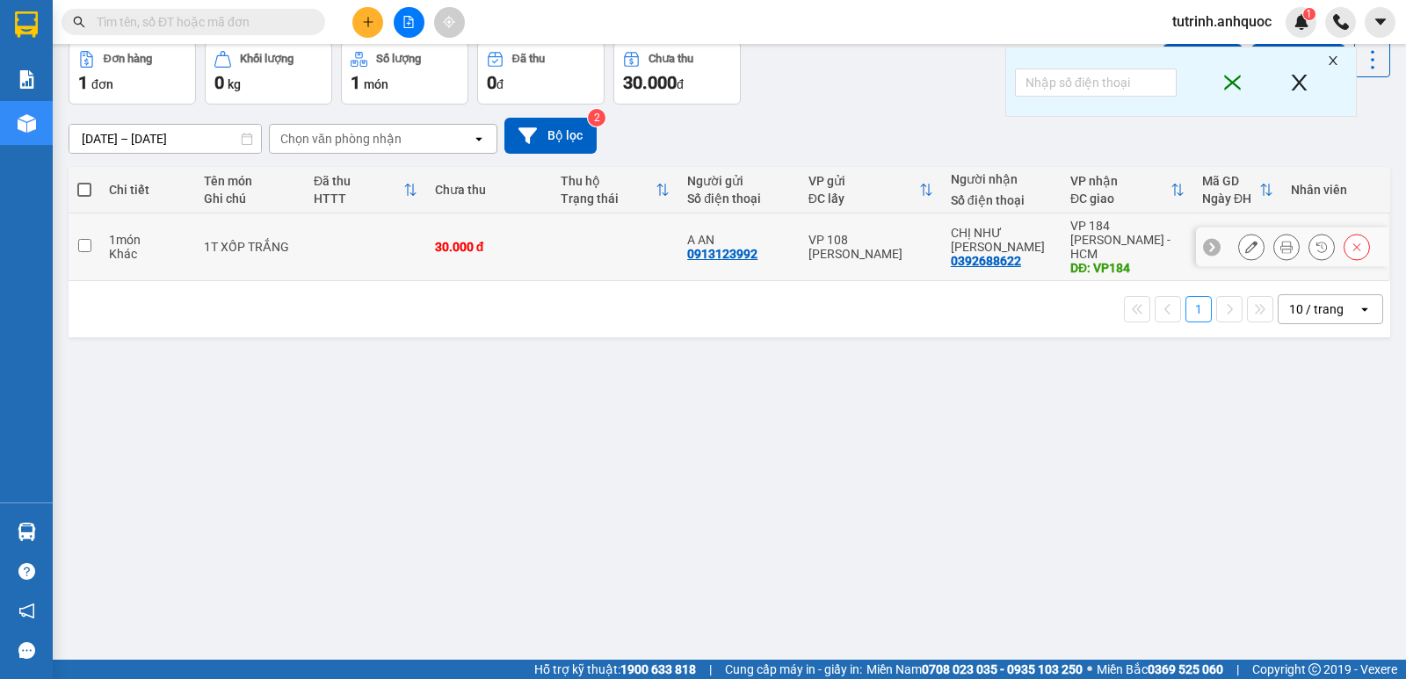
click at [1245, 241] on icon at bounding box center [1251, 247] width 12 height 12
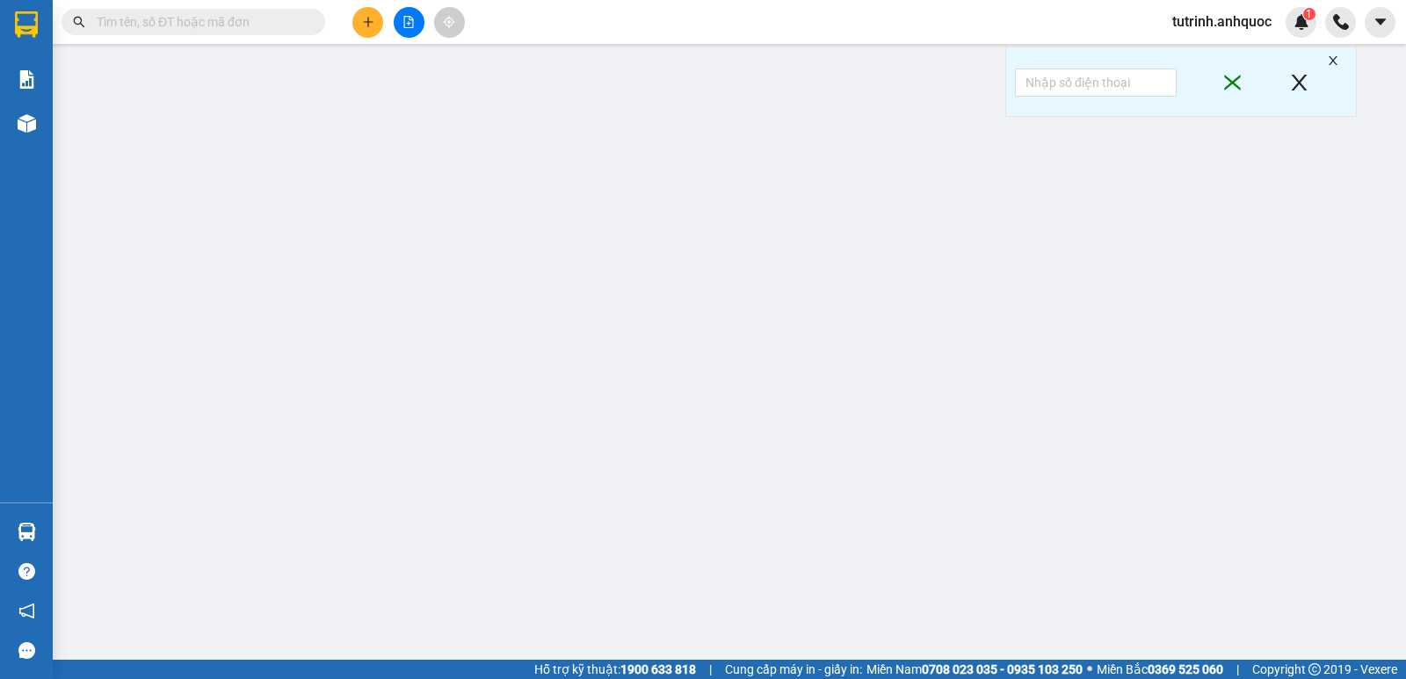
type input "0913123992"
type input "A AN"
type input "0392688622"
type input "CHỊ NHƯ ĐÀO"
type input "VP184"
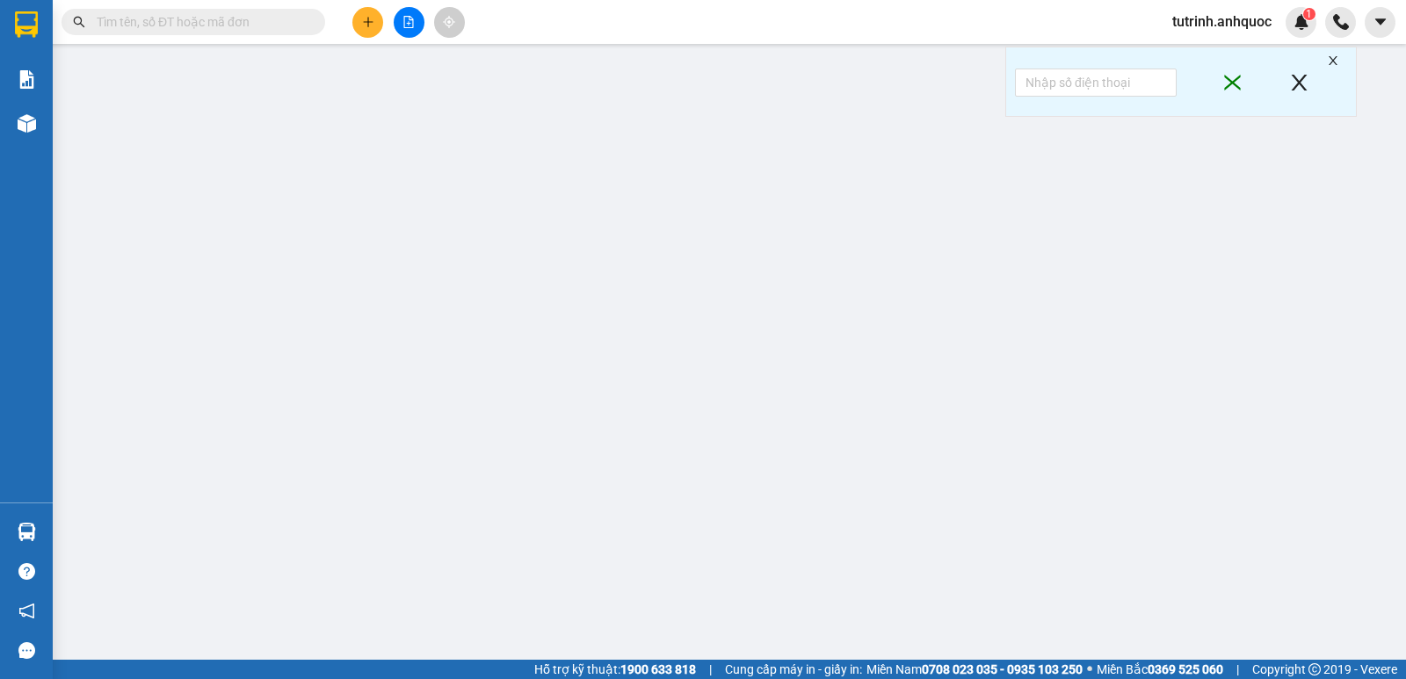
type input "30.000"
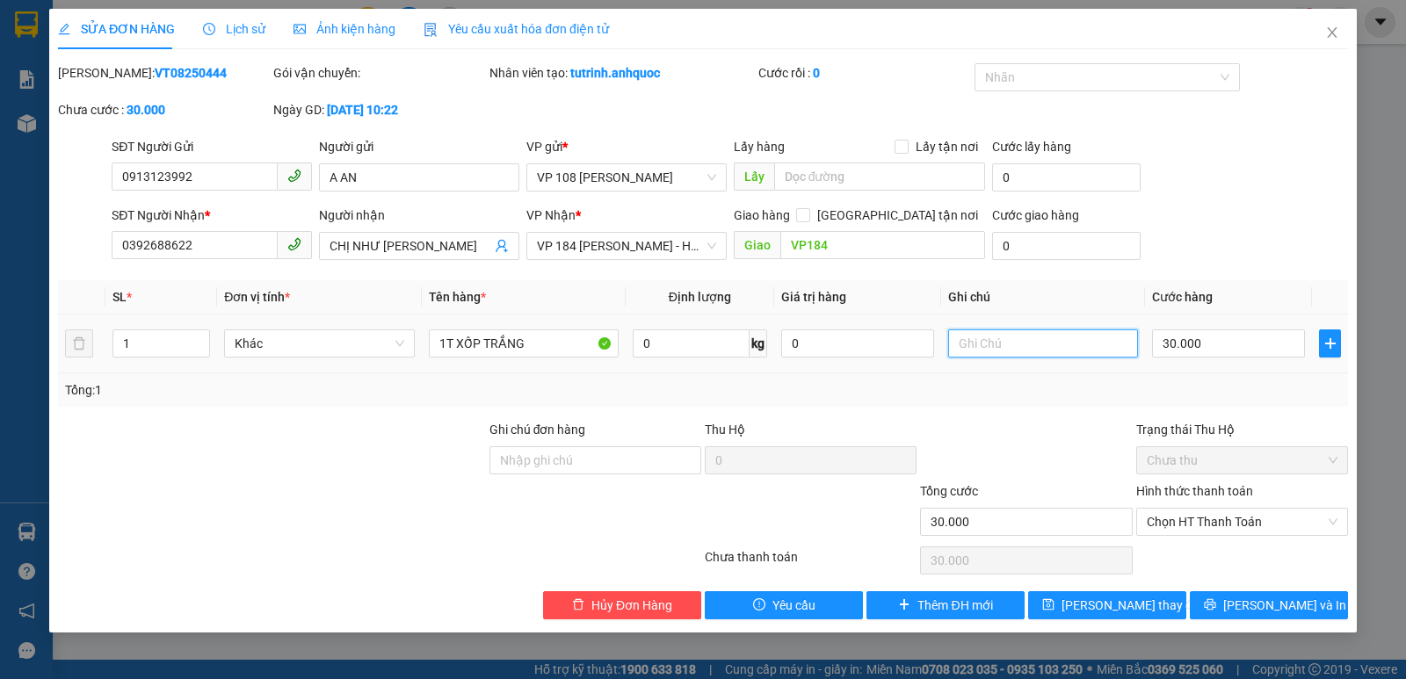
click at [1006, 337] on input "text" at bounding box center [1043, 343] width 190 height 28
type input "NHẸ TAY"
drag, startPoint x: 1278, startPoint y: 602, endPoint x: 1232, endPoint y: 614, distance: 47.3
click at [1278, 603] on span "Lưu và In" at bounding box center [1284, 605] width 123 height 19
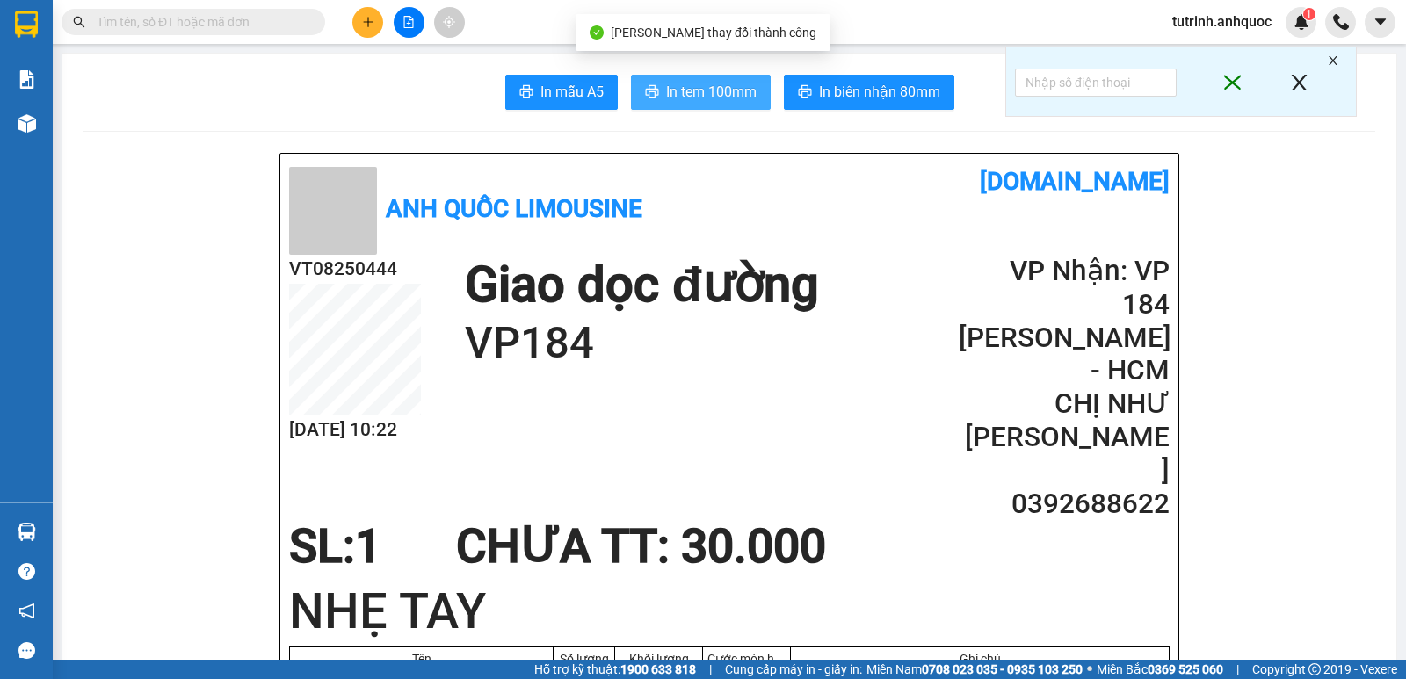
click at [677, 98] on span "In tem 100mm" at bounding box center [711, 92] width 91 height 22
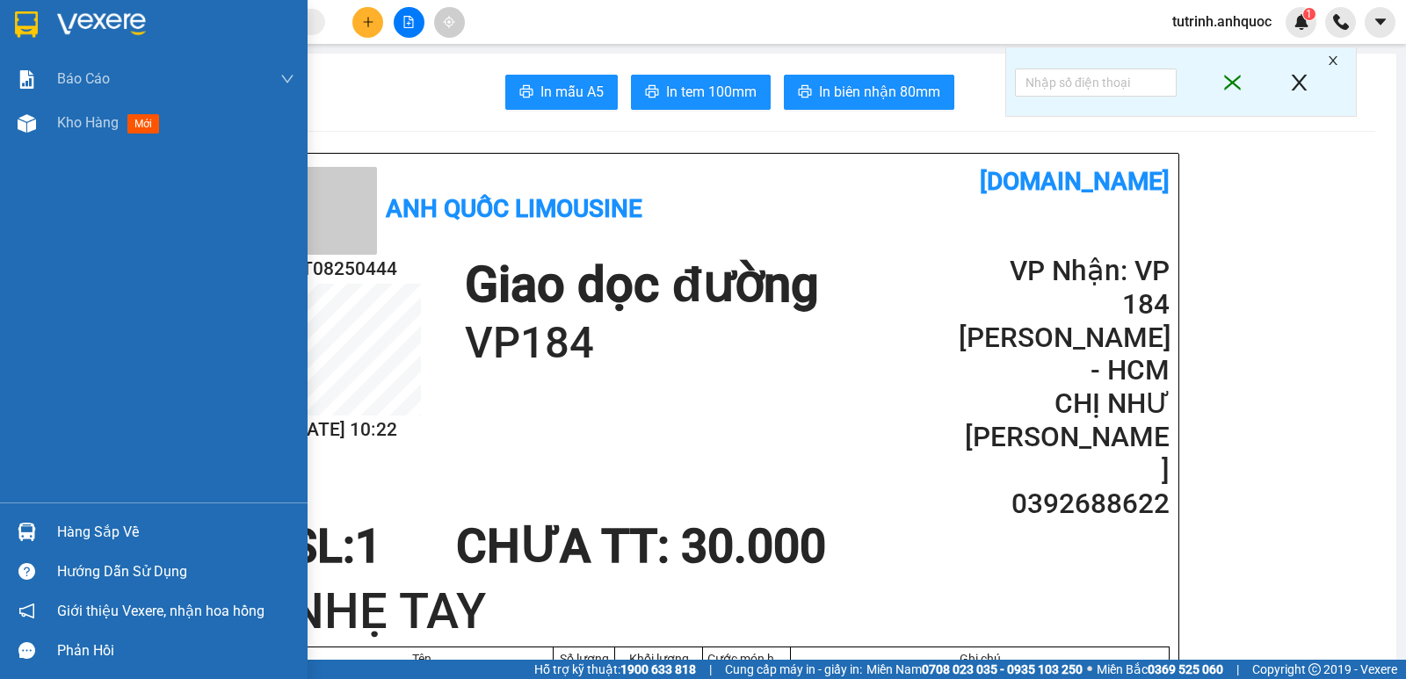
click at [0, 26] on div at bounding box center [154, 28] width 308 height 57
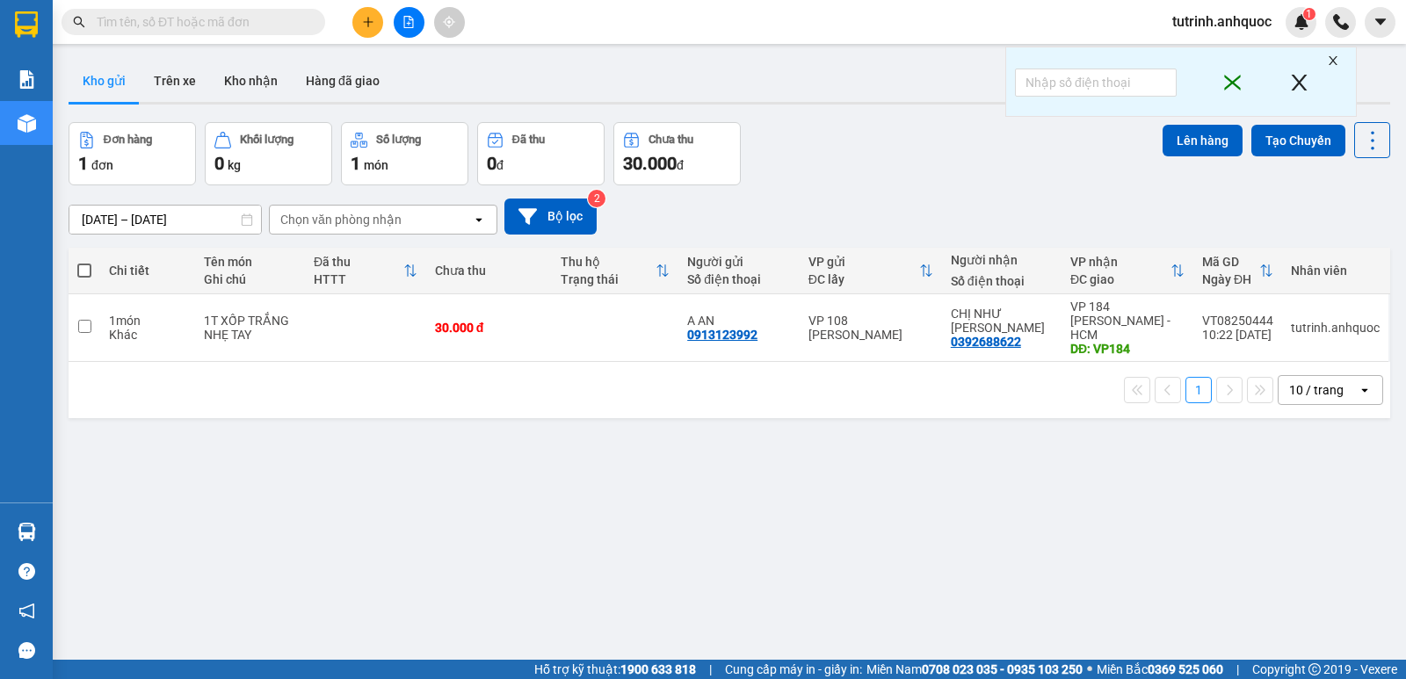
click at [83, 269] on span at bounding box center [84, 271] width 14 height 14
click at [84, 262] on input "checkbox" at bounding box center [84, 262] width 0 height 0
checkbox input "true"
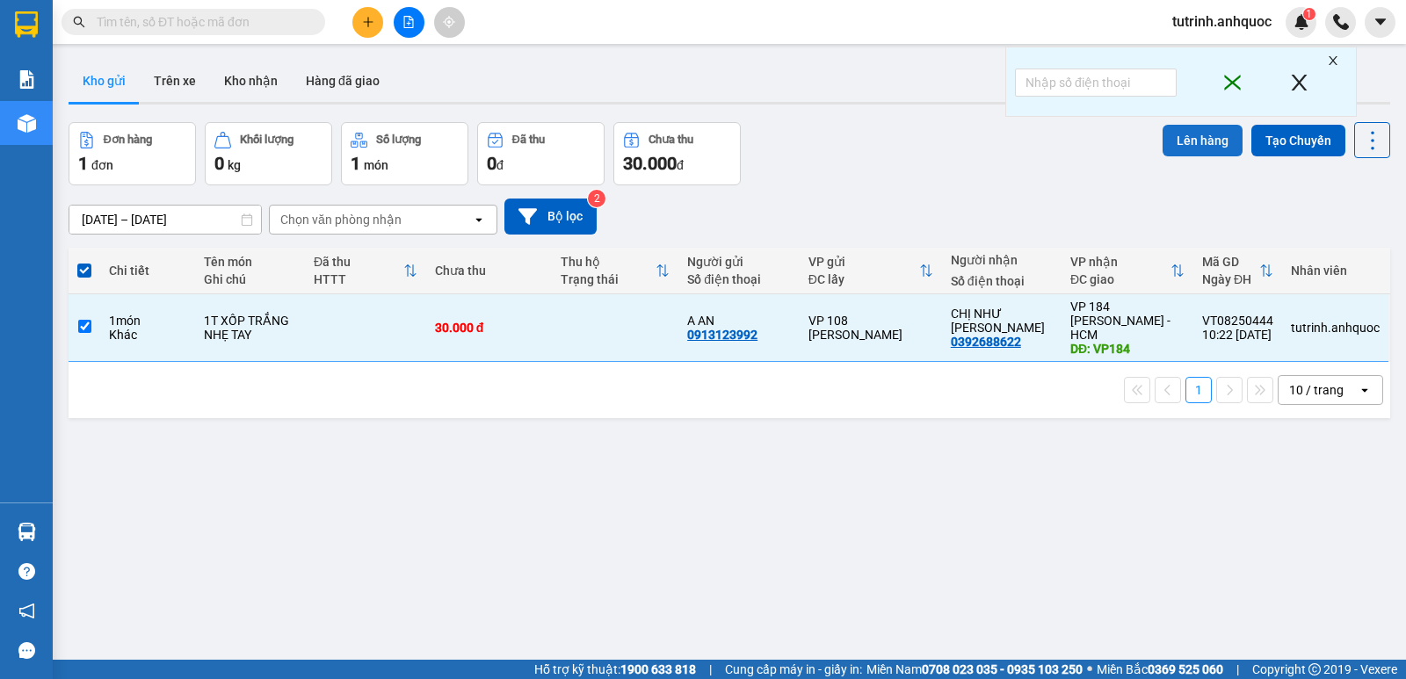
click at [1226, 140] on button "Lên hàng" at bounding box center [1202, 141] width 80 height 32
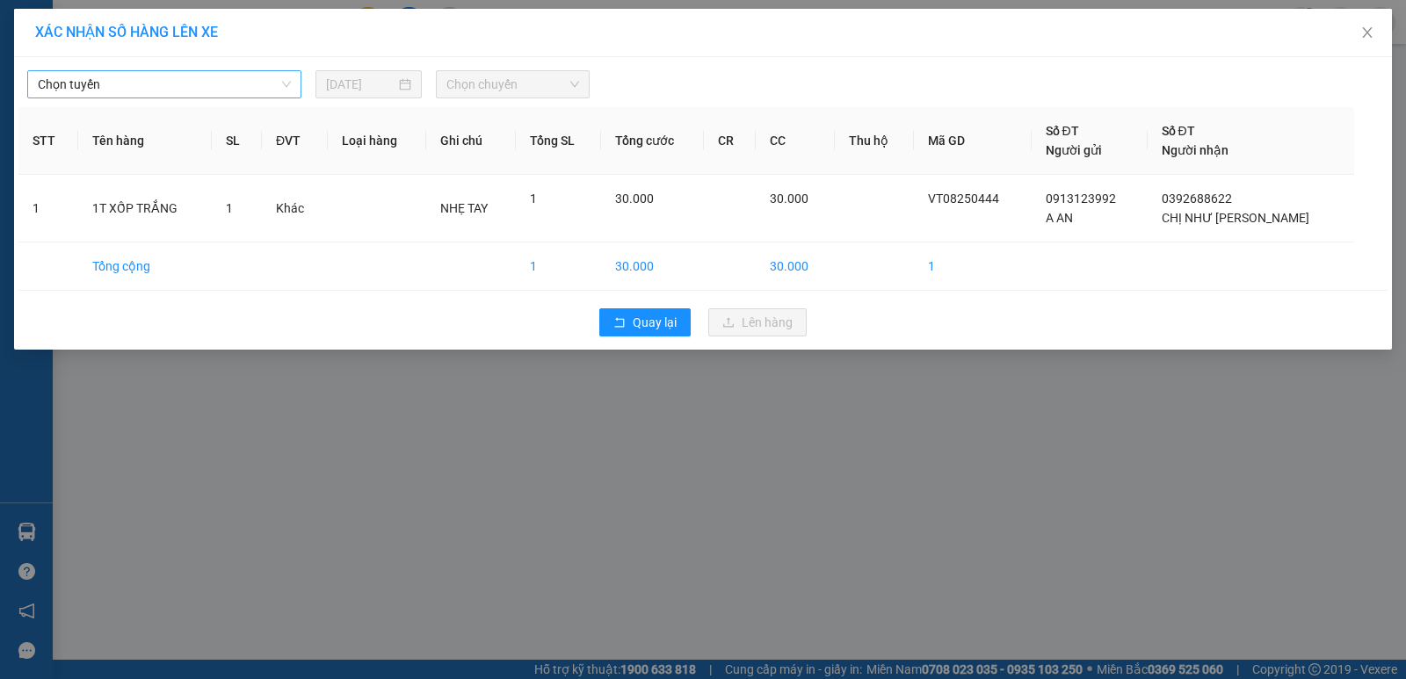
click at [140, 86] on span "Chọn tuyến" at bounding box center [164, 84] width 253 height 26
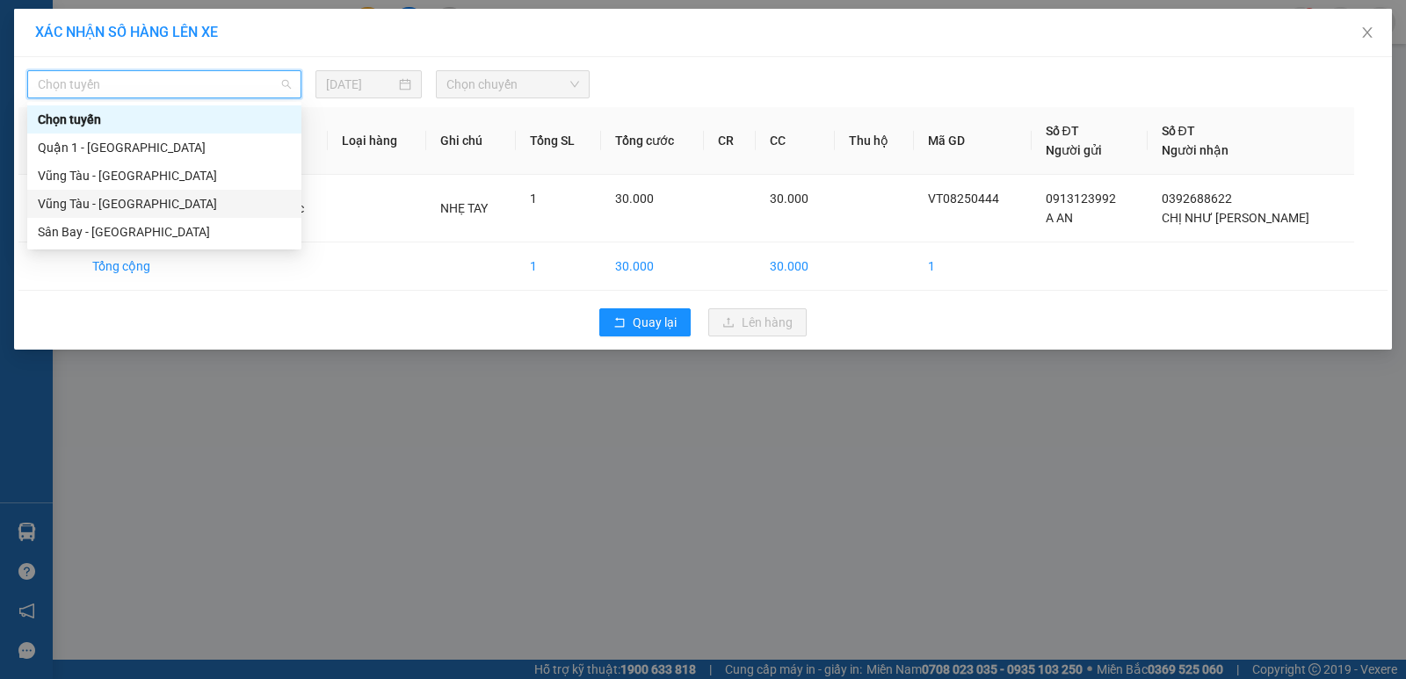
drag, startPoint x: 115, startPoint y: 193, endPoint x: 216, endPoint y: 173, distance: 103.0
click at [115, 194] on div "Vũng Tàu - Sân Bay" at bounding box center [164, 204] width 274 height 28
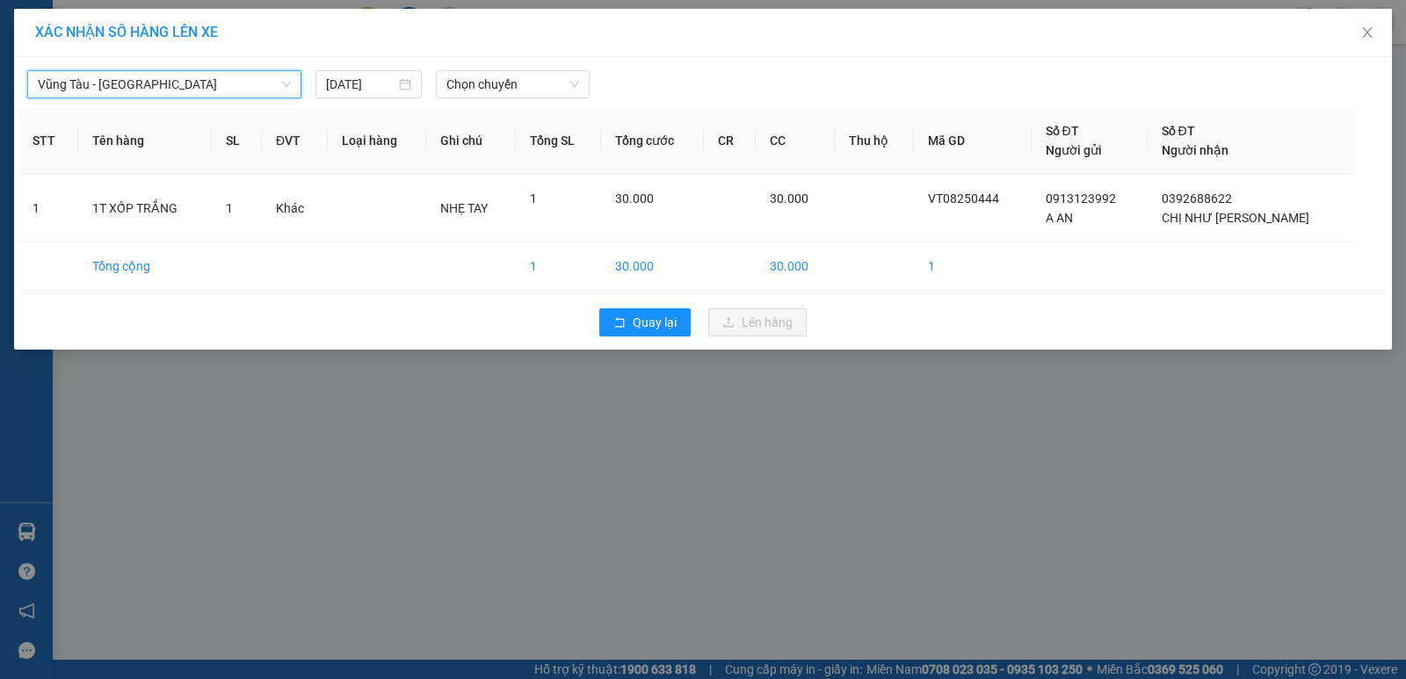
click at [469, 100] on div "Vũng Tàu - Sân Bay Vũng Tàu - Sân Bay 14/08/2025 Chọn chuyến STT Tên hàng SL ĐV…" at bounding box center [703, 203] width 1378 height 293
click at [482, 82] on span "Chọn chuyến" at bounding box center [512, 84] width 133 height 26
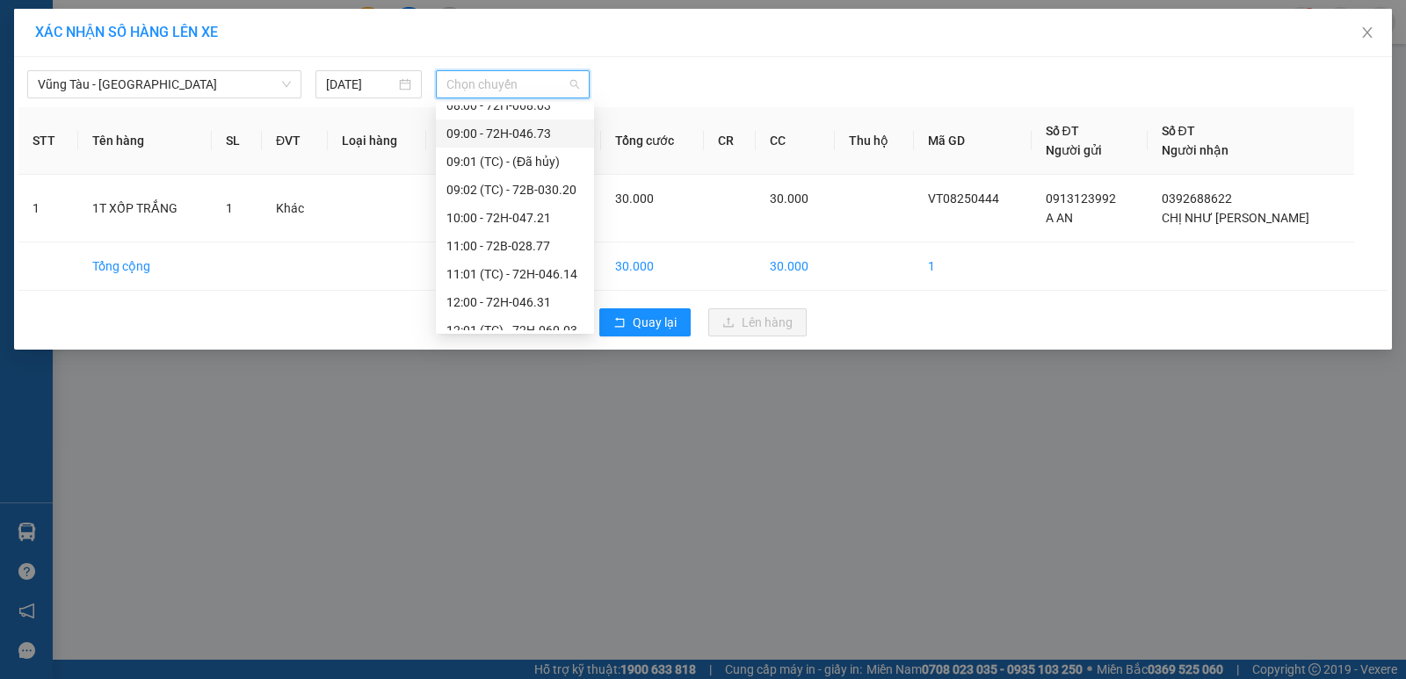
scroll to position [454, 0]
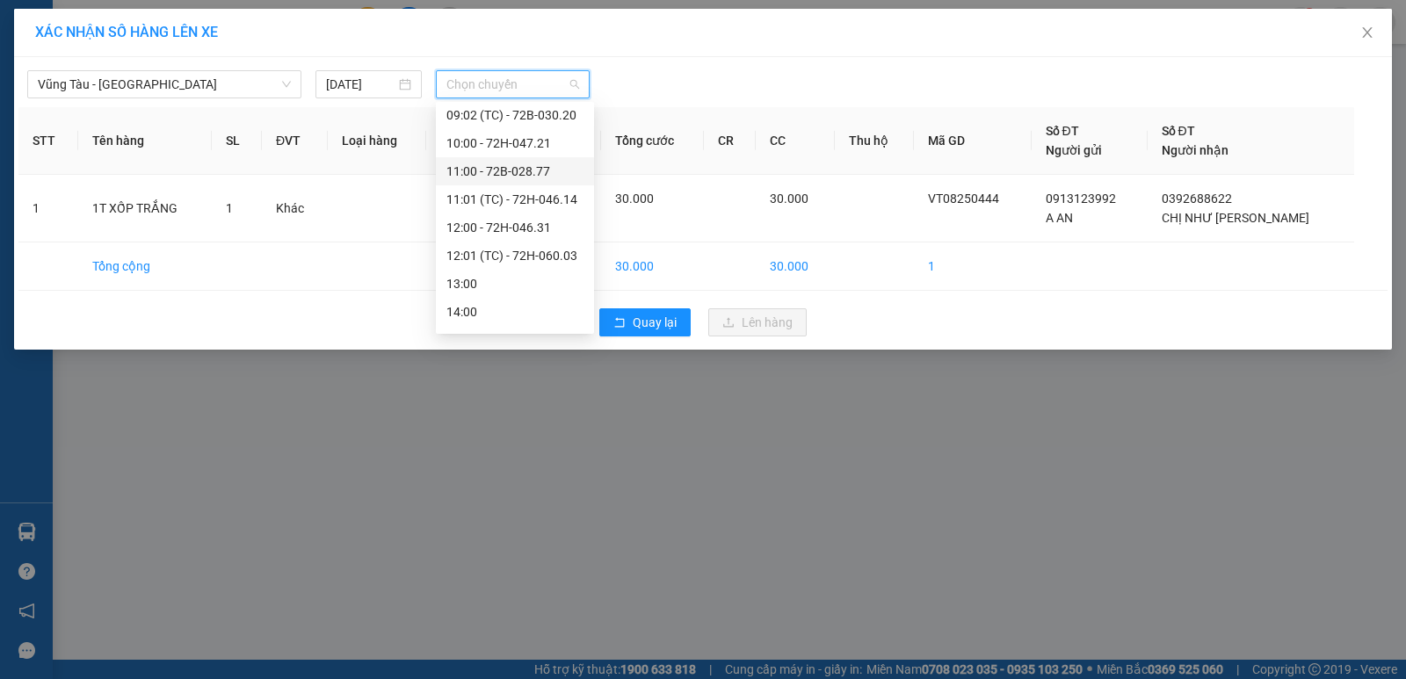
click at [517, 178] on div "11:00 - 72B-028.77" at bounding box center [514, 171] width 137 height 19
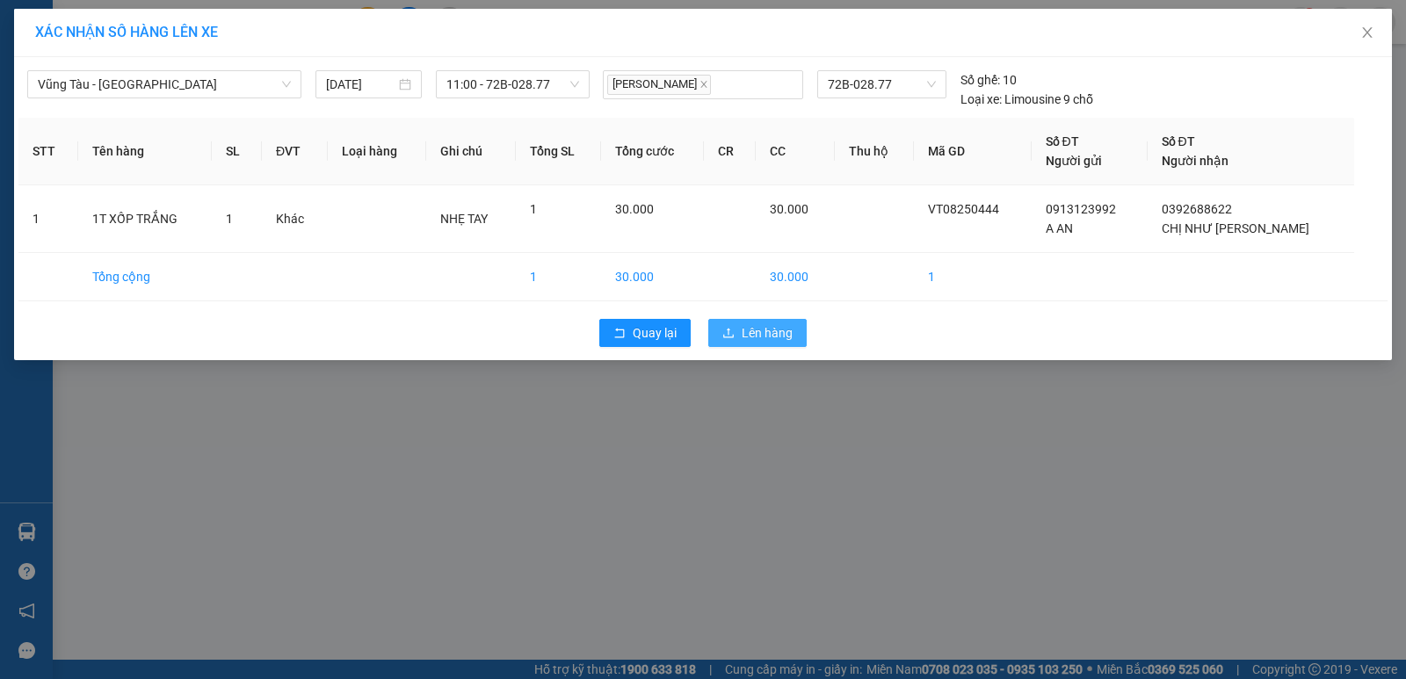
click at [789, 339] on span "Lên hàng" at bounding box center [767, 332] width 51 height 19
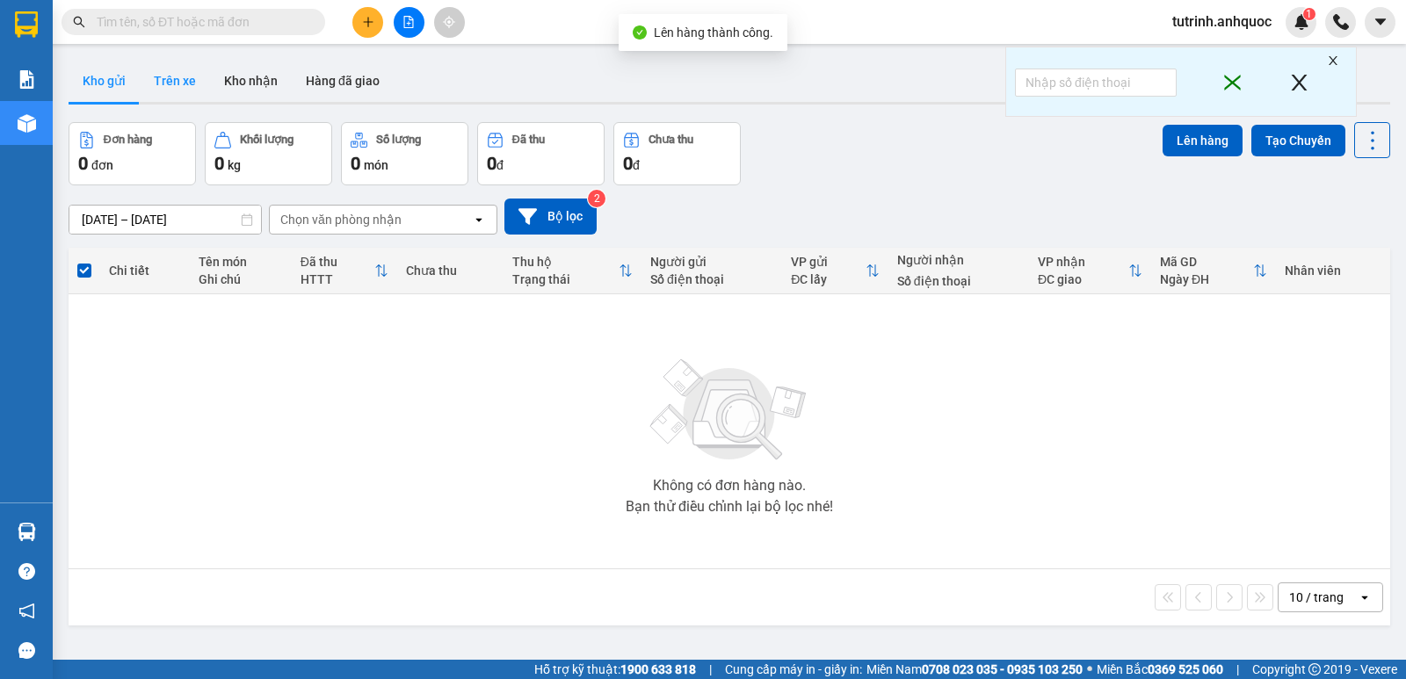
click at [190, 82] on button "Trên xe" at bounding box center [175, 81] width 70 height 42
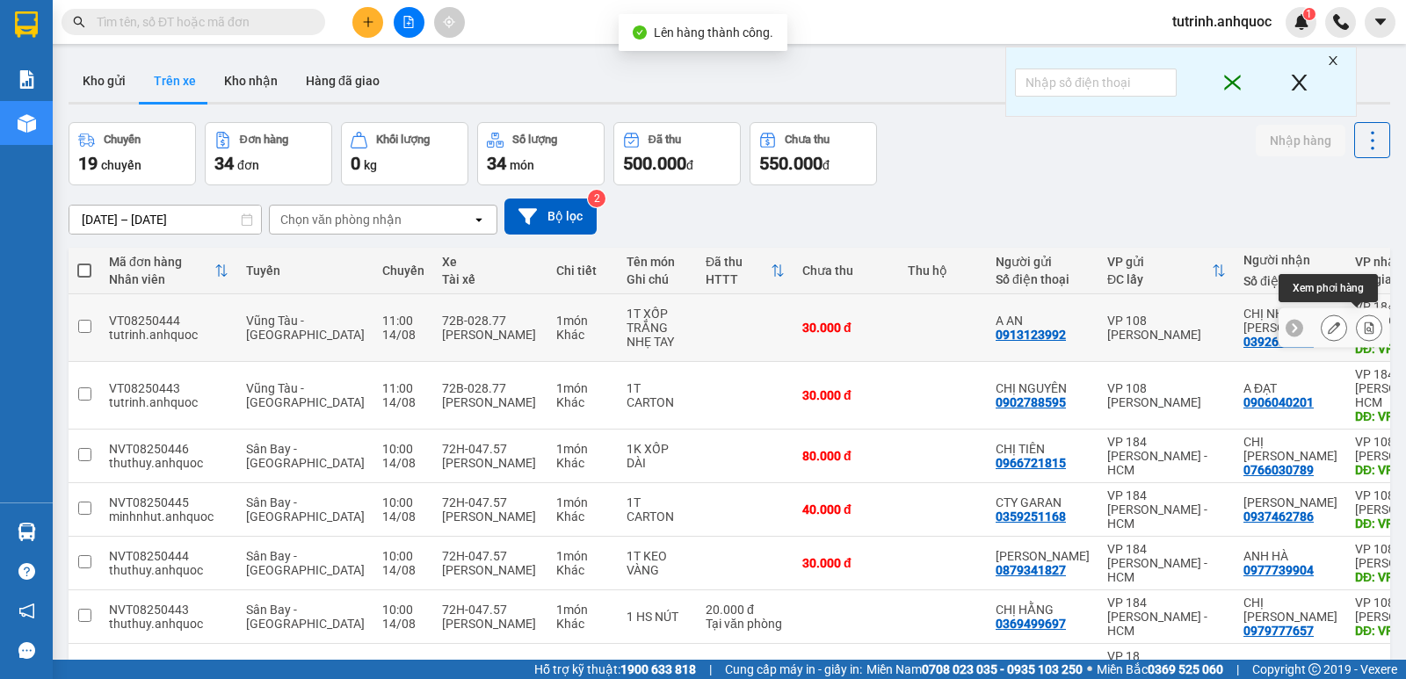
click at [1357, 315] on button at bounding box center [1369, 328] width 25 height 31
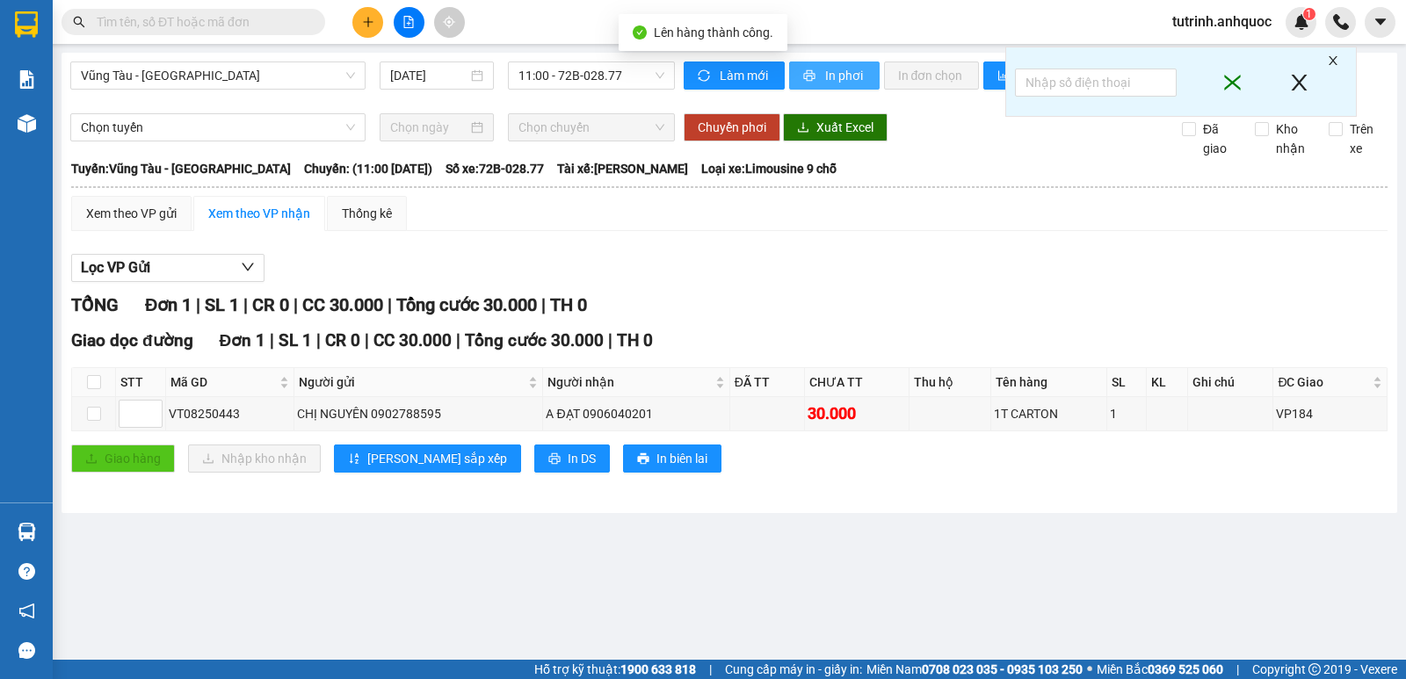
click at [836, 71] on span "In phơi" at bounding box center [845, 75] width 40 height 19
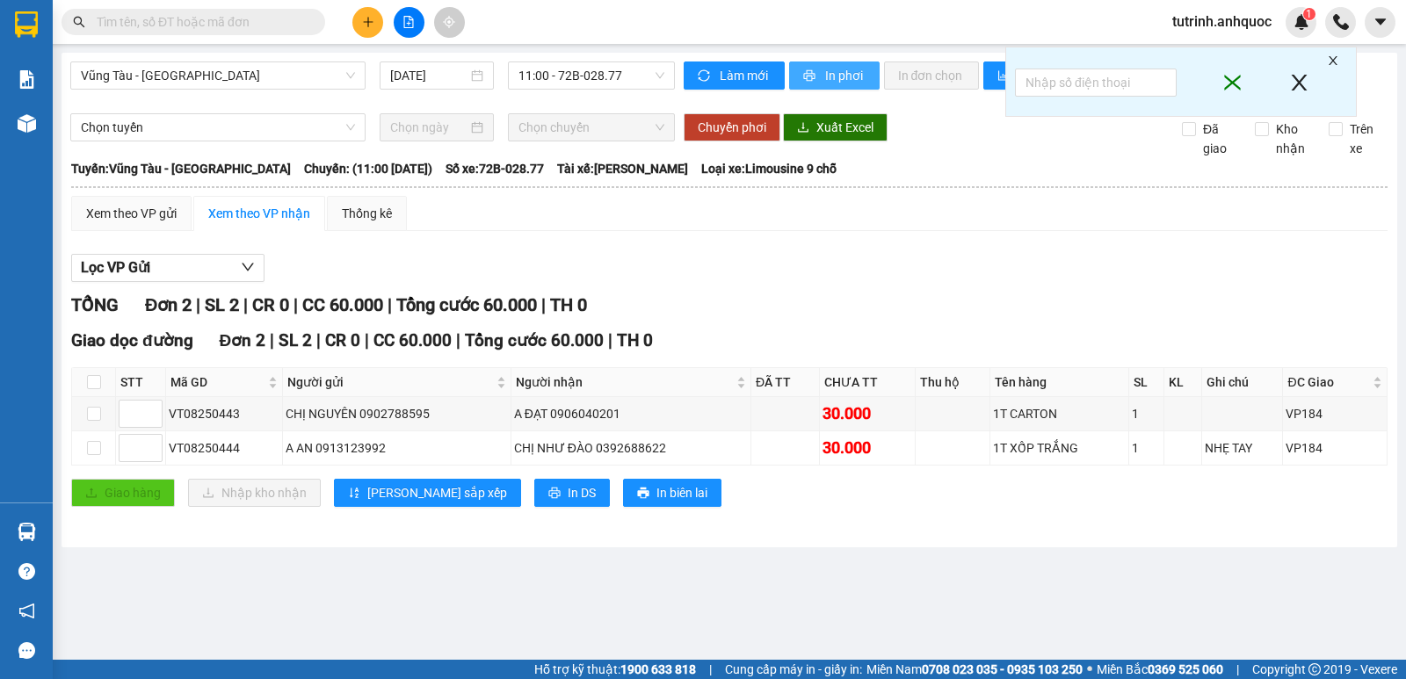
click at [803, 82] on span "printer" at bounding box center [810, 76] width 15 height 14
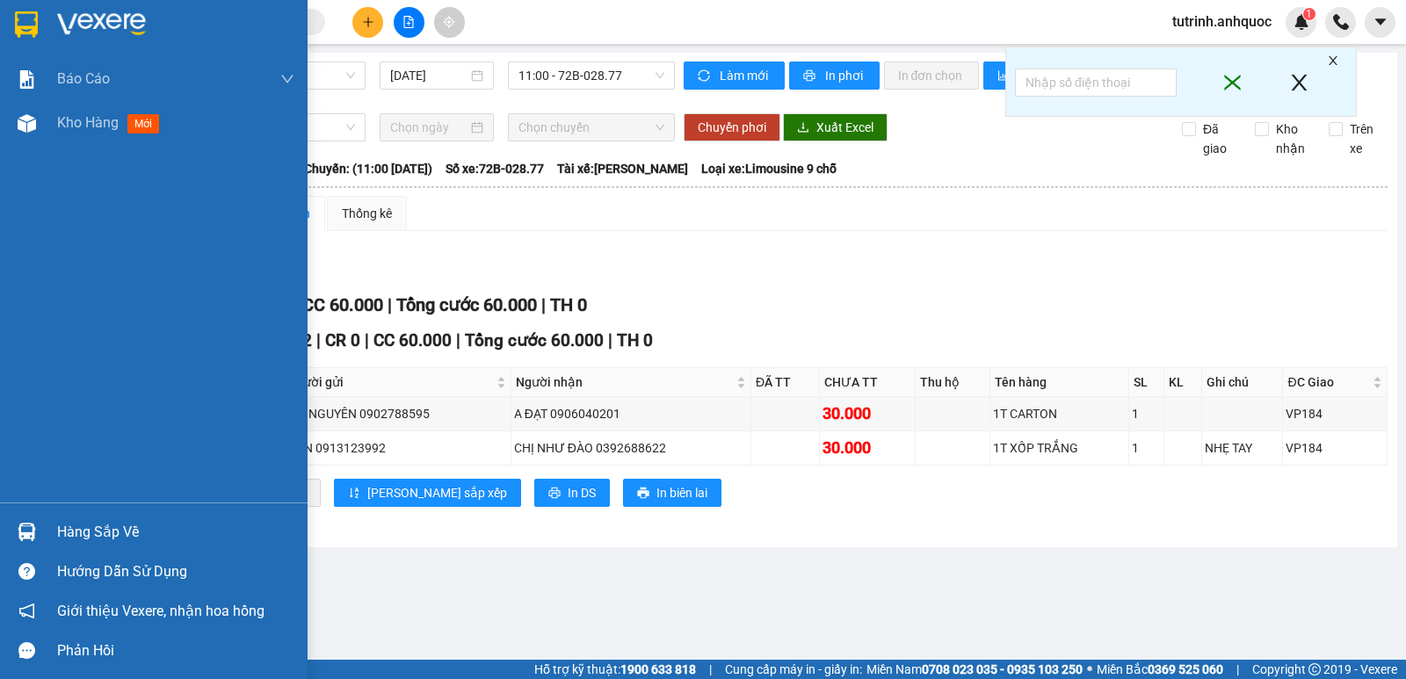
click at [22, 30] on img at bounding box center [26, 24] width 23 height 26
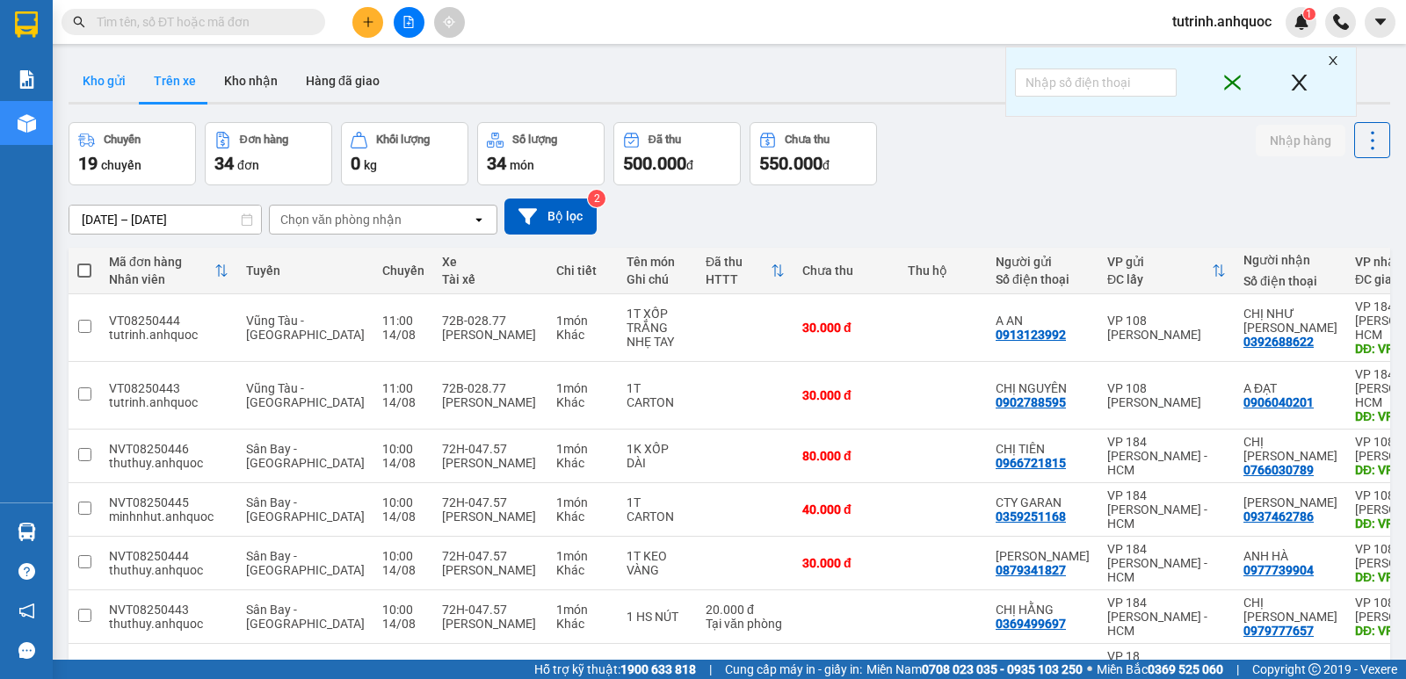
click at [86, 84] on button "Kho gửi" at bounding box center [104, 81] width 71 height 42
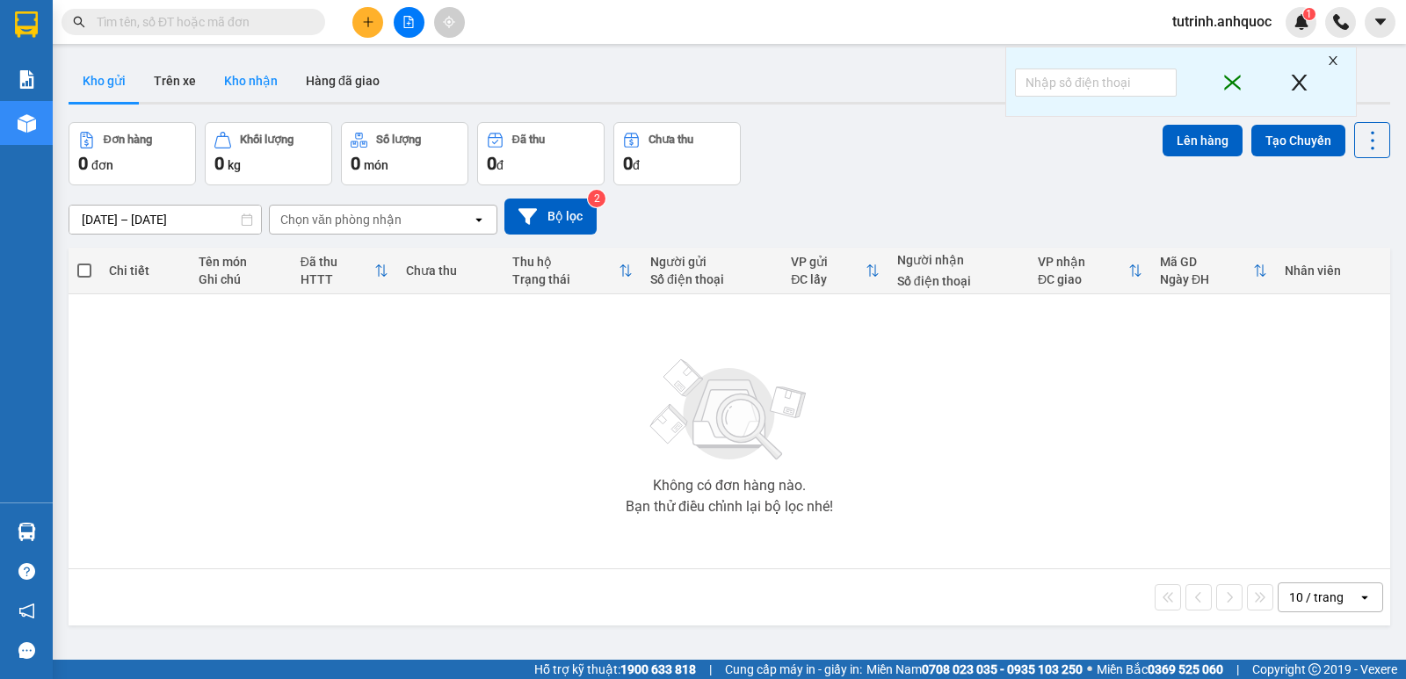
click at [236, 97] on button "Kho nhận" at bounding box center [251, 81] width 82 height 42
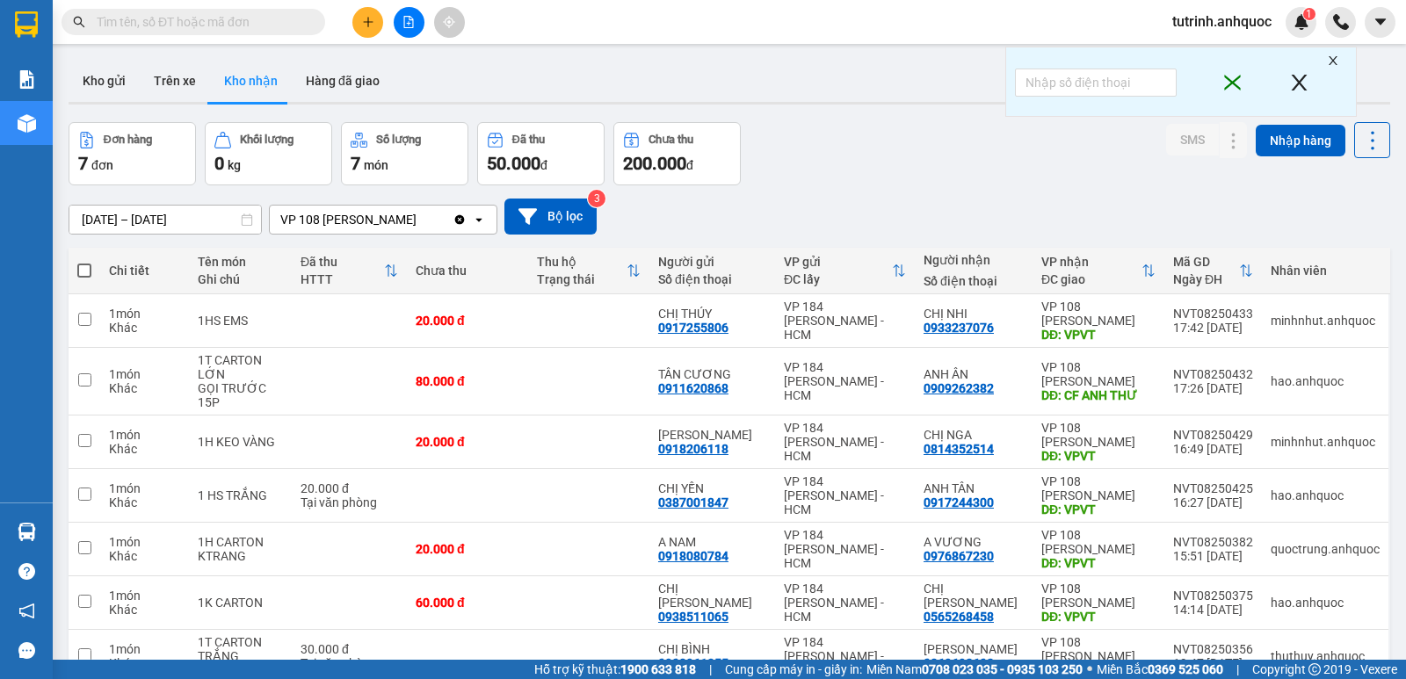
click at [228, 217] on input "12/08/2025 – 14/08/2025" at bounding box center [165, 220] width 192 height 28
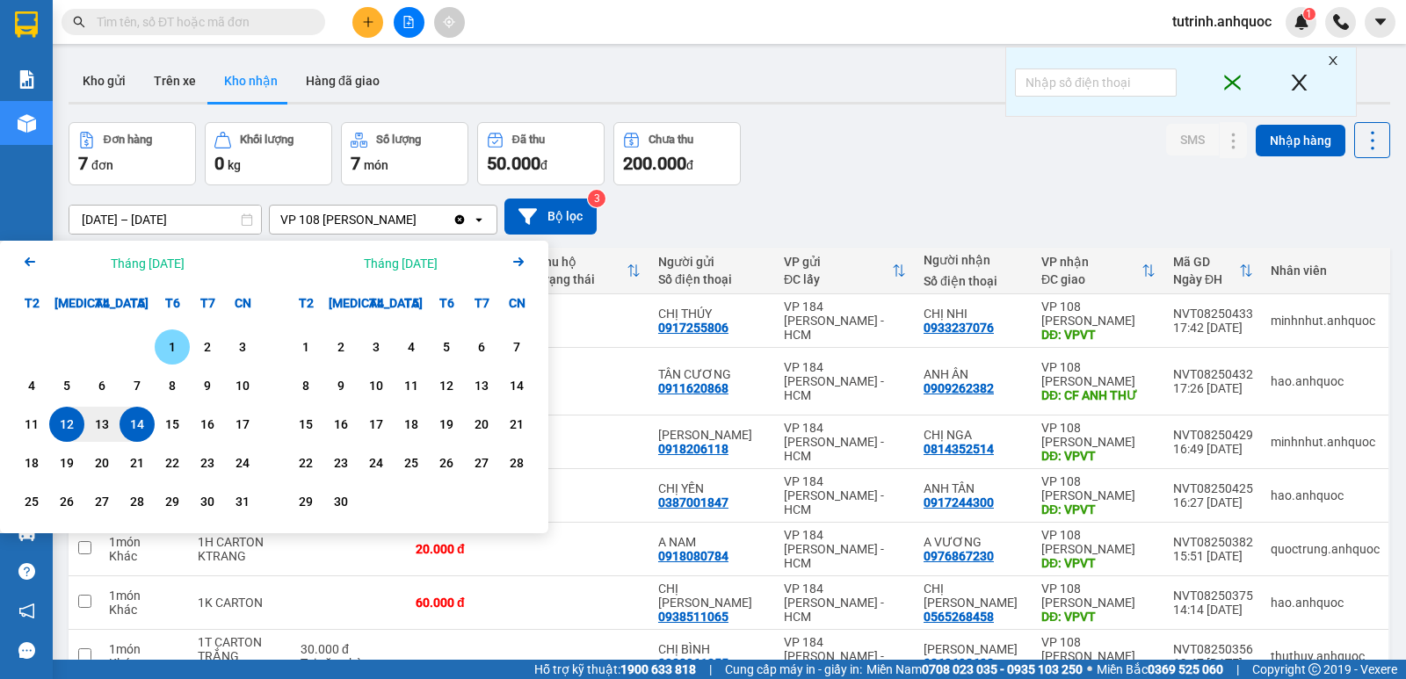
click at [170, 345] on div "1" at bounding box center [172, 347] width 25 height 21
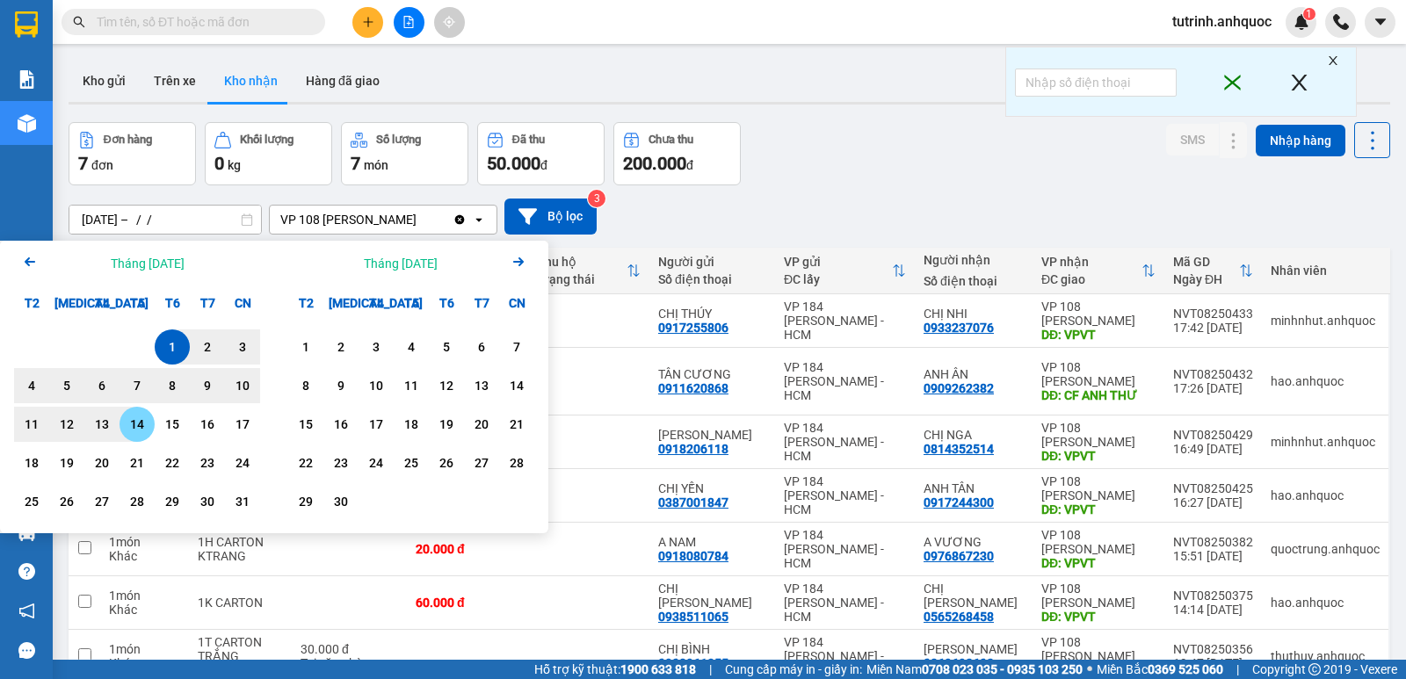
click at [139, 428] on div "14" at bounding box center [137, 424] width 25 height 21
type input "01/08/2025 – 14/08/2025"
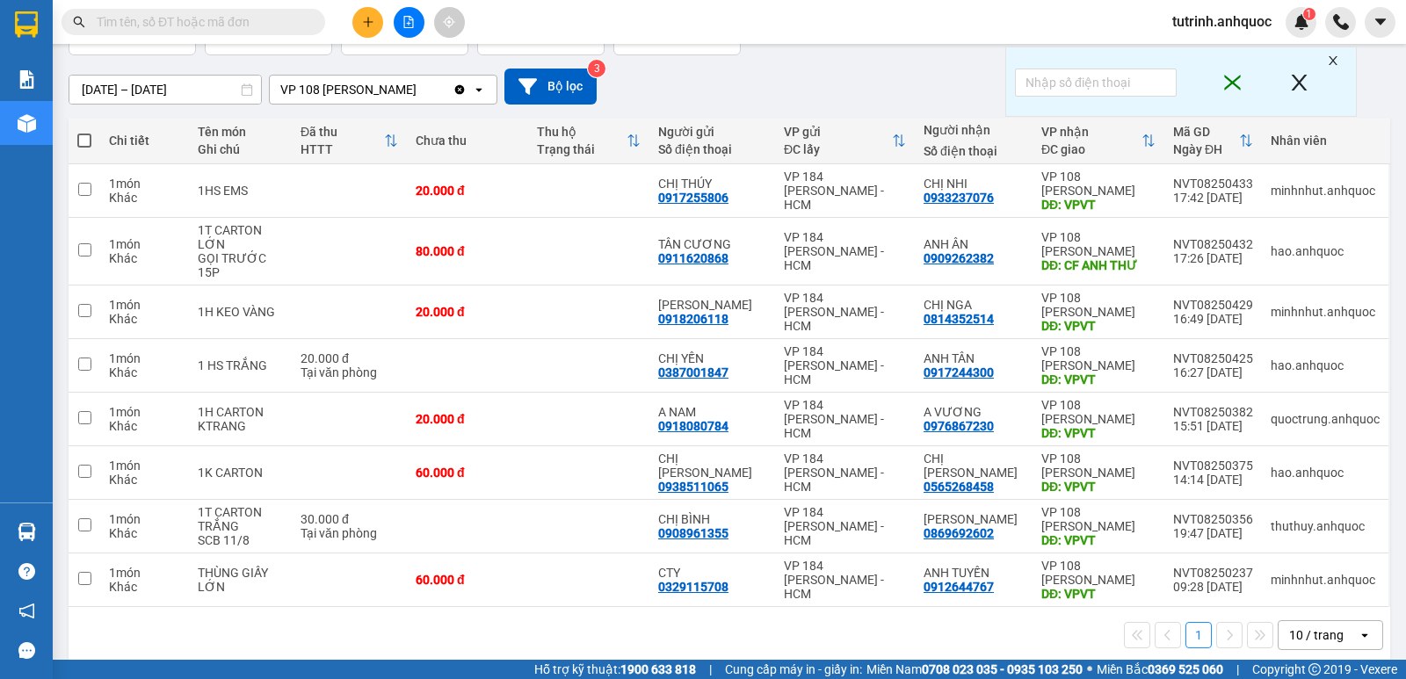
scroll to position [135, 0]
